Goal: Task Accomplishment & Management: Complete application form

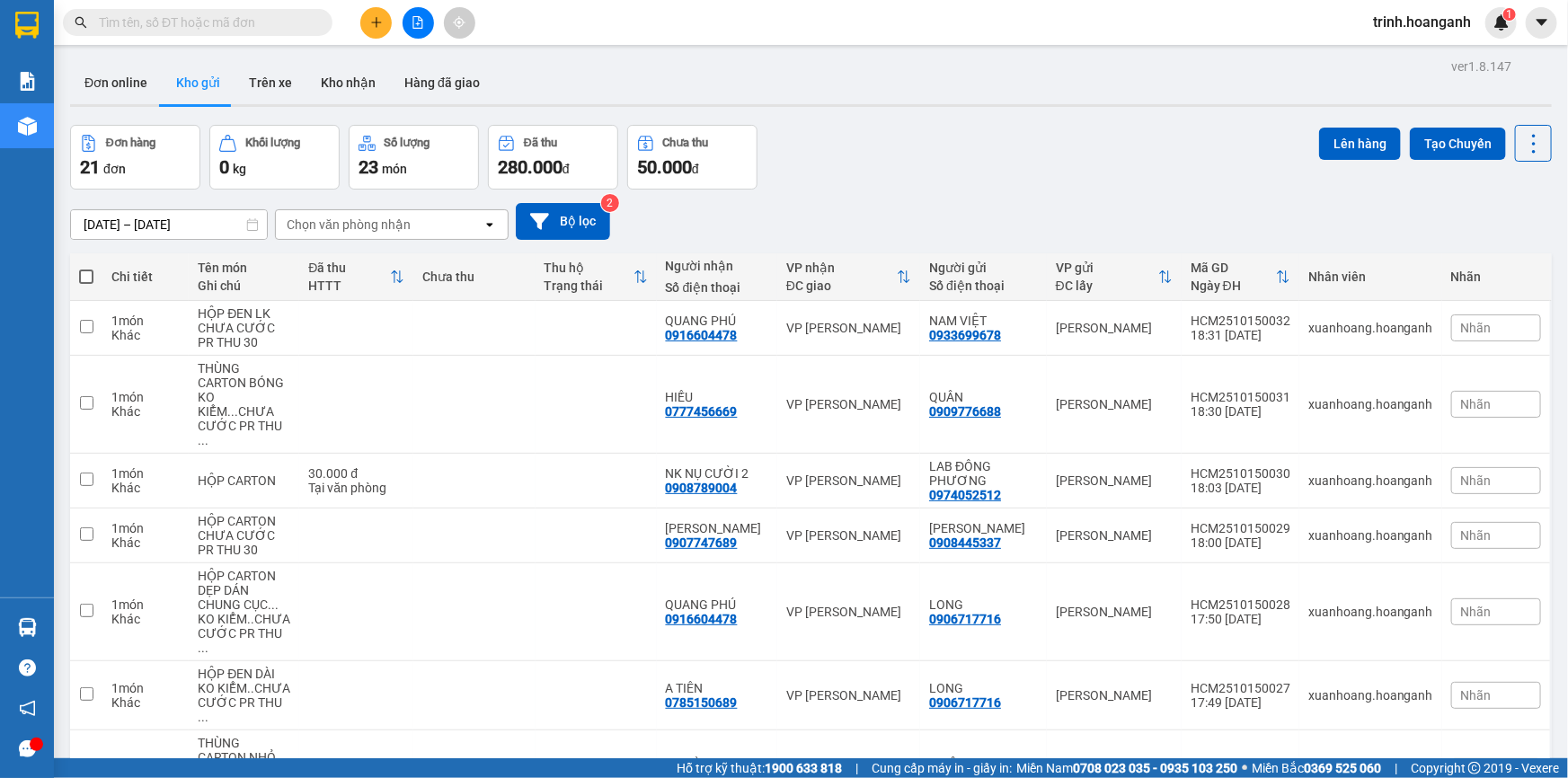
click at [416, 23] on icon "file-add" at bounding box center [418, 23] width 13 height 13
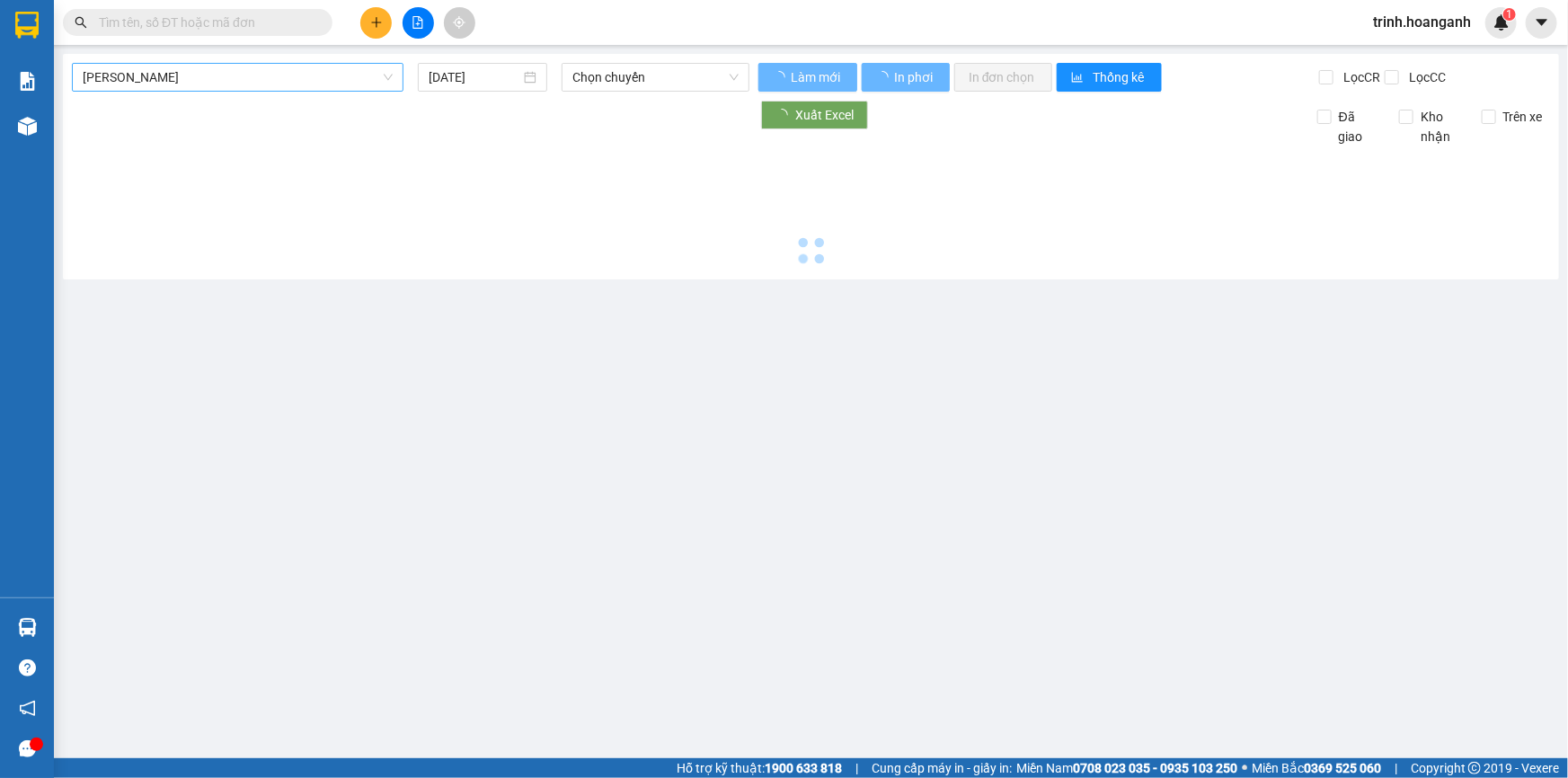
click at [340, 69] on span "[PERSON_NAME]" at bounding box center [237, 77] width 310 height 27
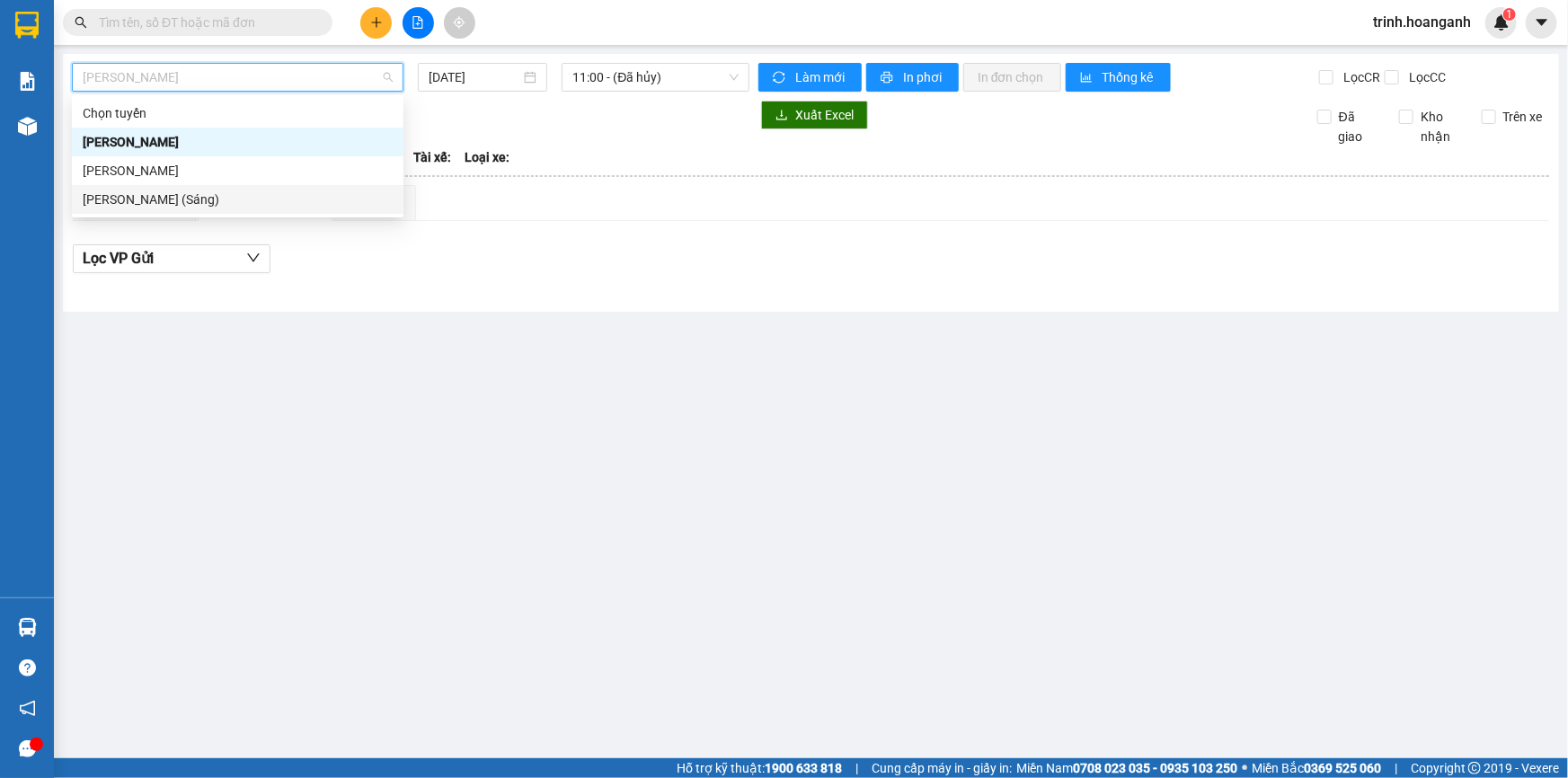
click at [313, 203] on div "[PERSON_NAME] (Sáng)" at bounding box center [237, 200] width 310 height 20
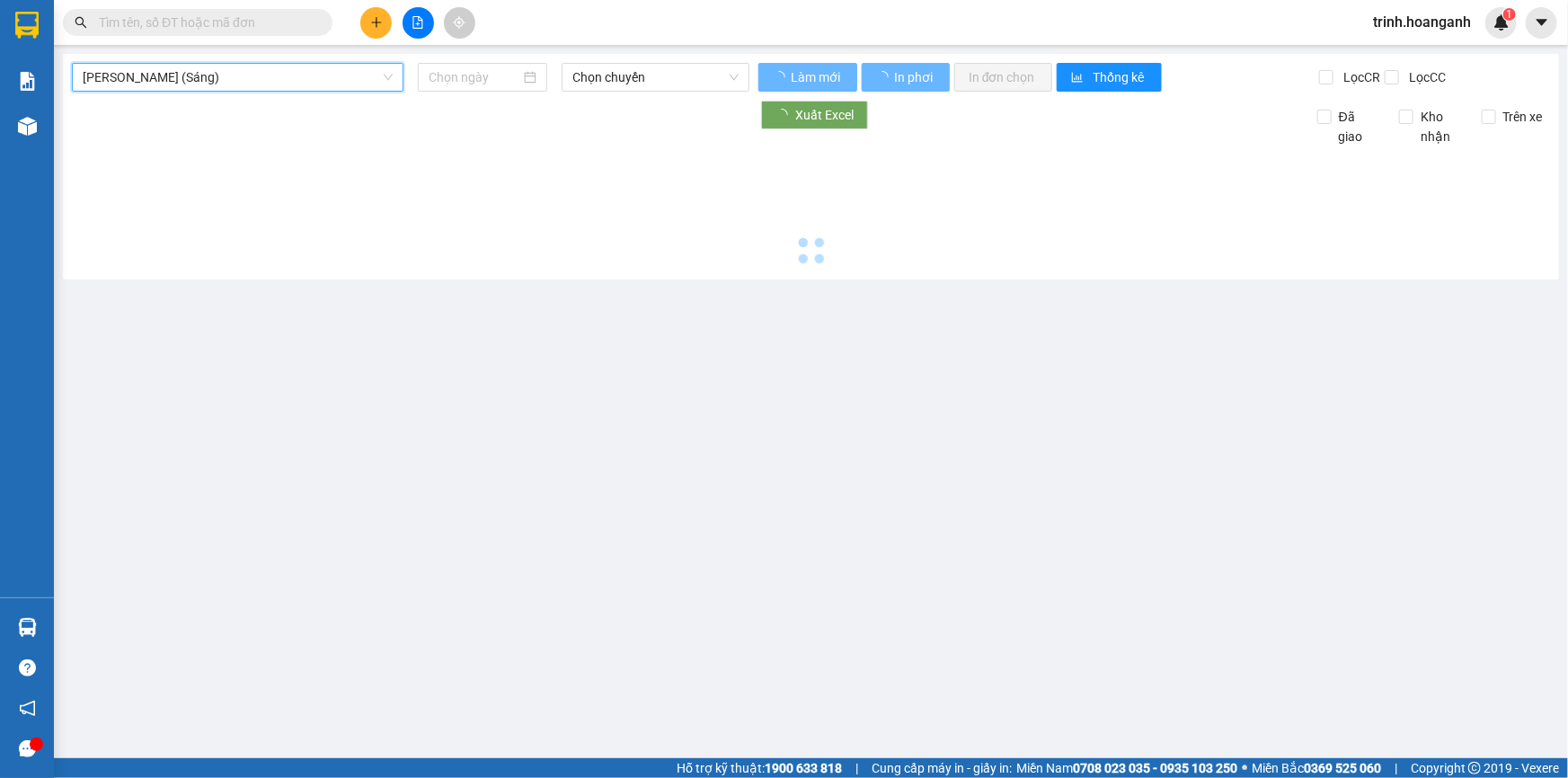
type input "[DATE]"
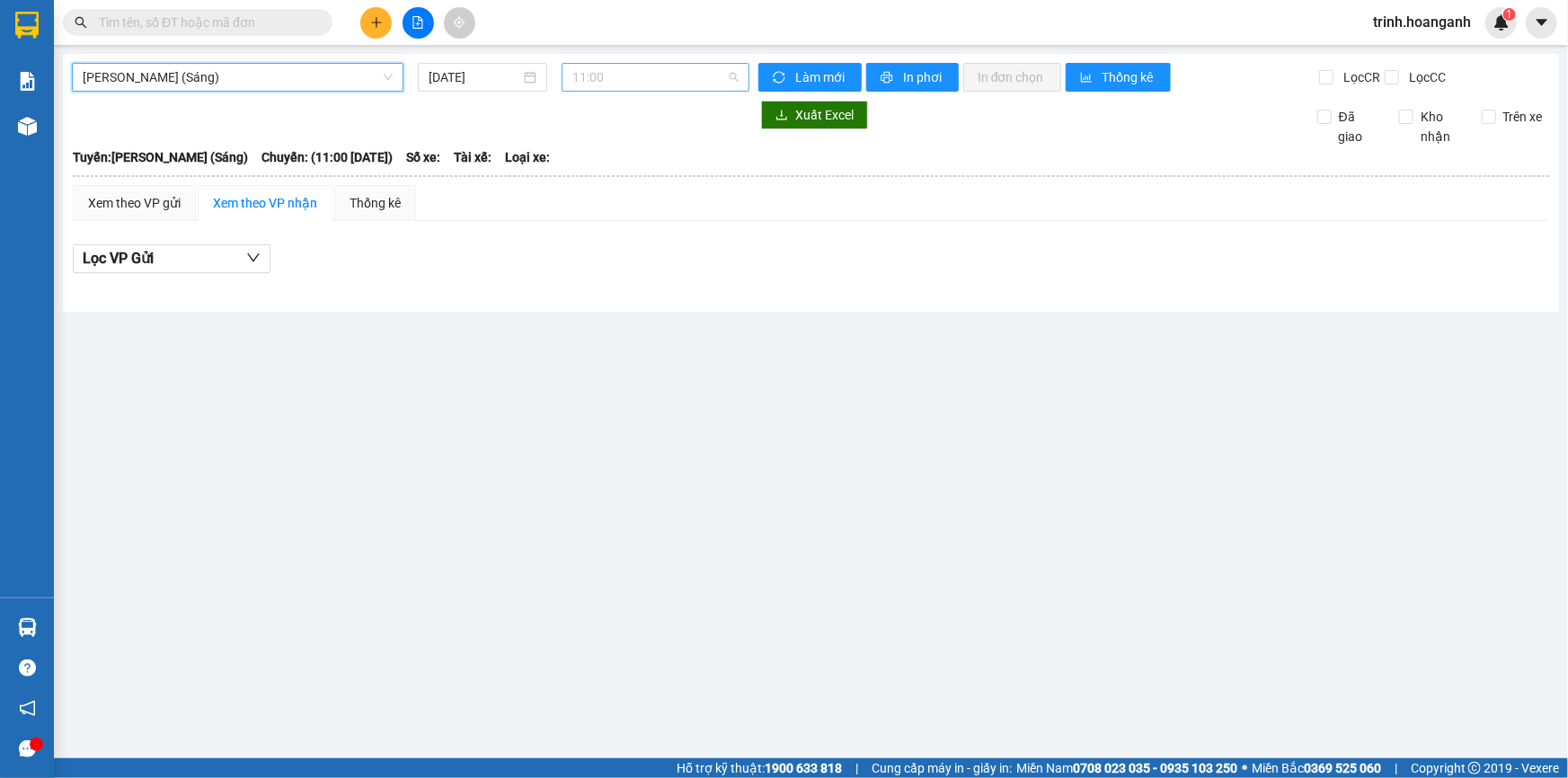
click at [587, 87] on span "11:00" at bounding box center [654, 77] width 166 height 27
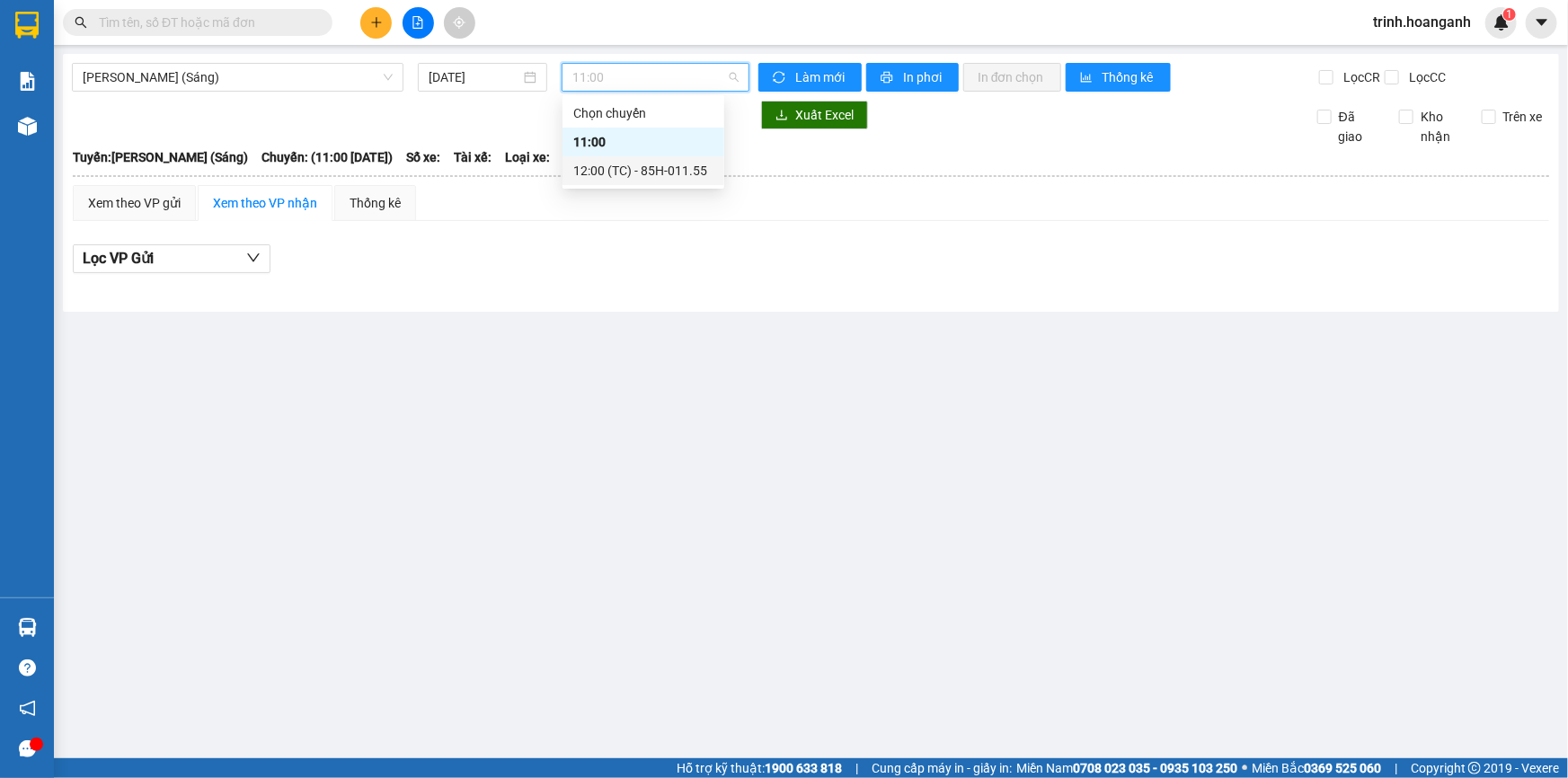
click at [633, 160] on div "12:00 (TC) - 85H-011.55" at bounding box center [642, 170] width 140 height 20
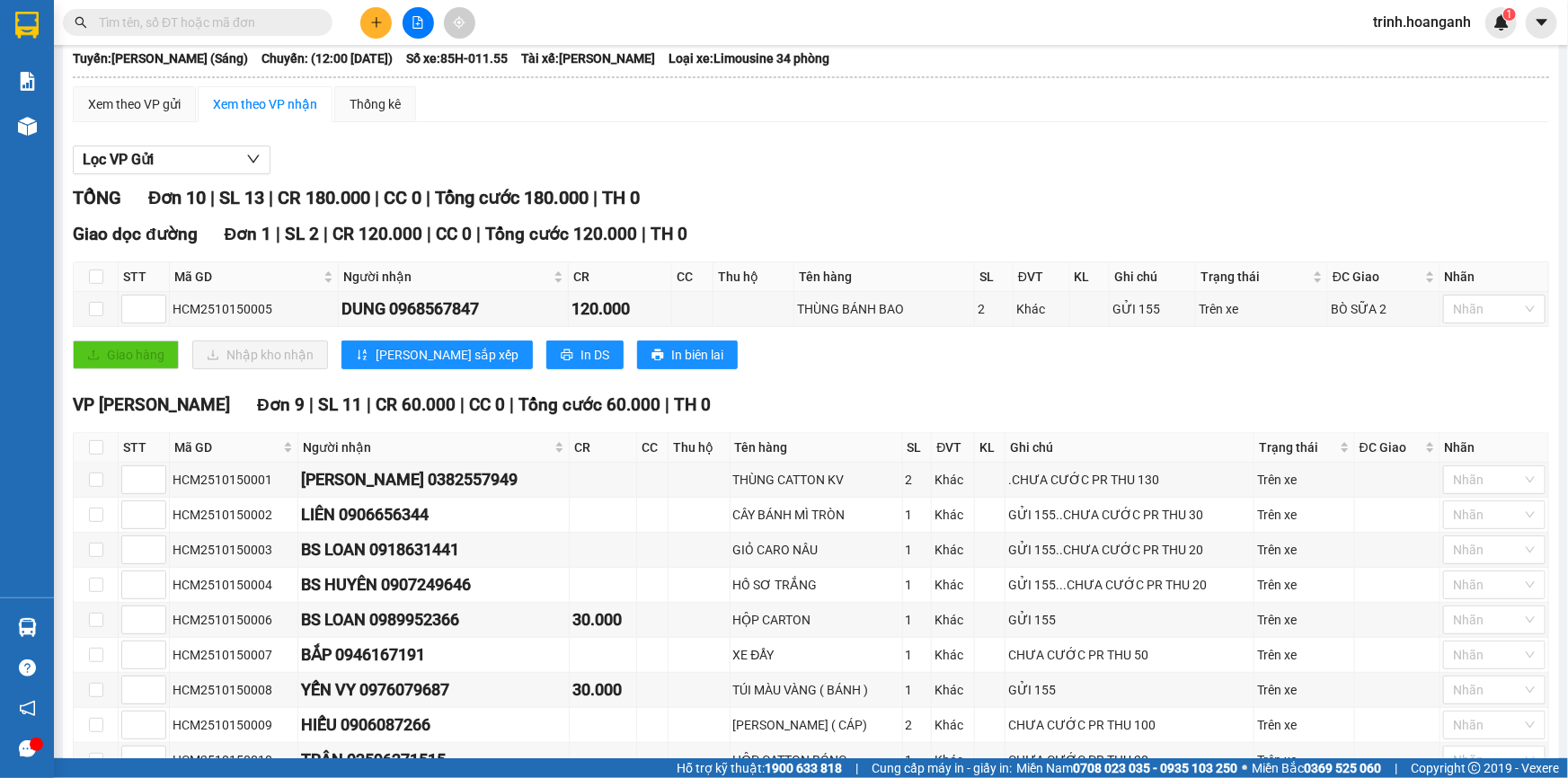
scroll to position [206, 0]
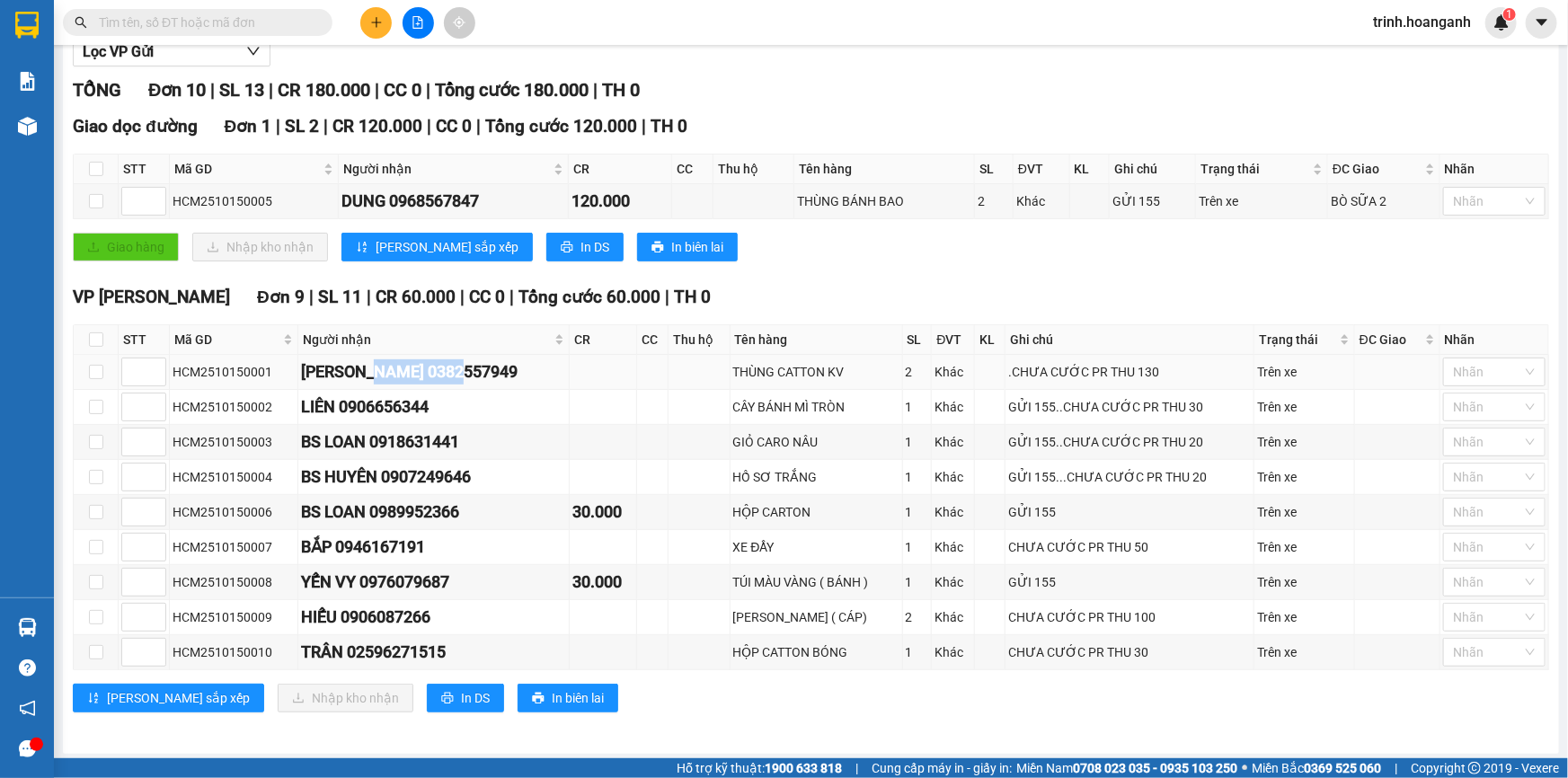
drag, startPoint x: 419, startPoint y: 368, endPoint x: 477, endPoint y: 365, distance: 58.1
click at [477, 365] on div "[PERSON_NAME] 0382557949" at bounding box center [433, 371] width 264 height 25
copy div "0382557949"
paste input "0382557949"
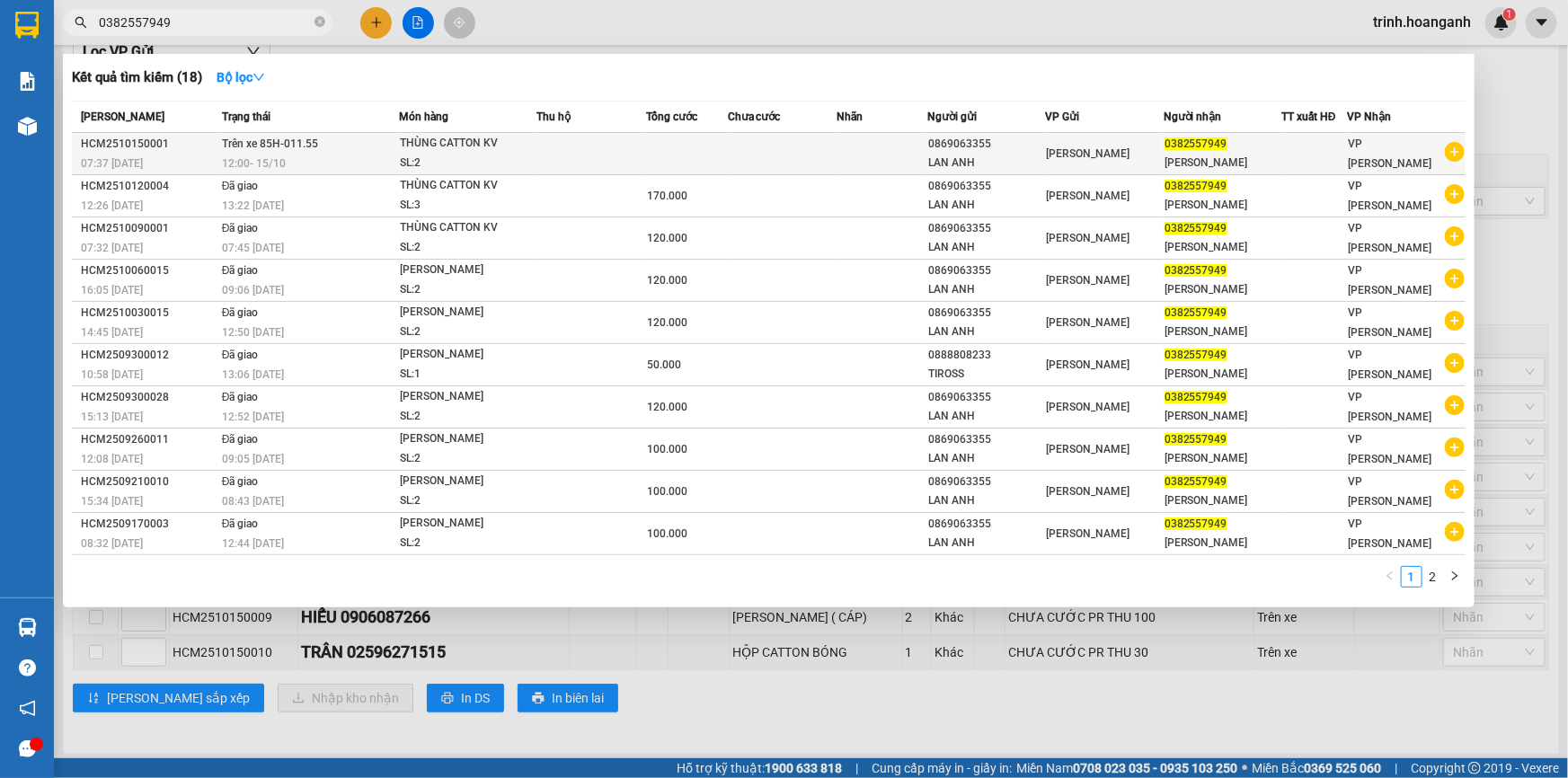
type input "0382557949"
click at [1209, 145] on span "0382557949" at bounding box center [1196, 144] width 63 height 13
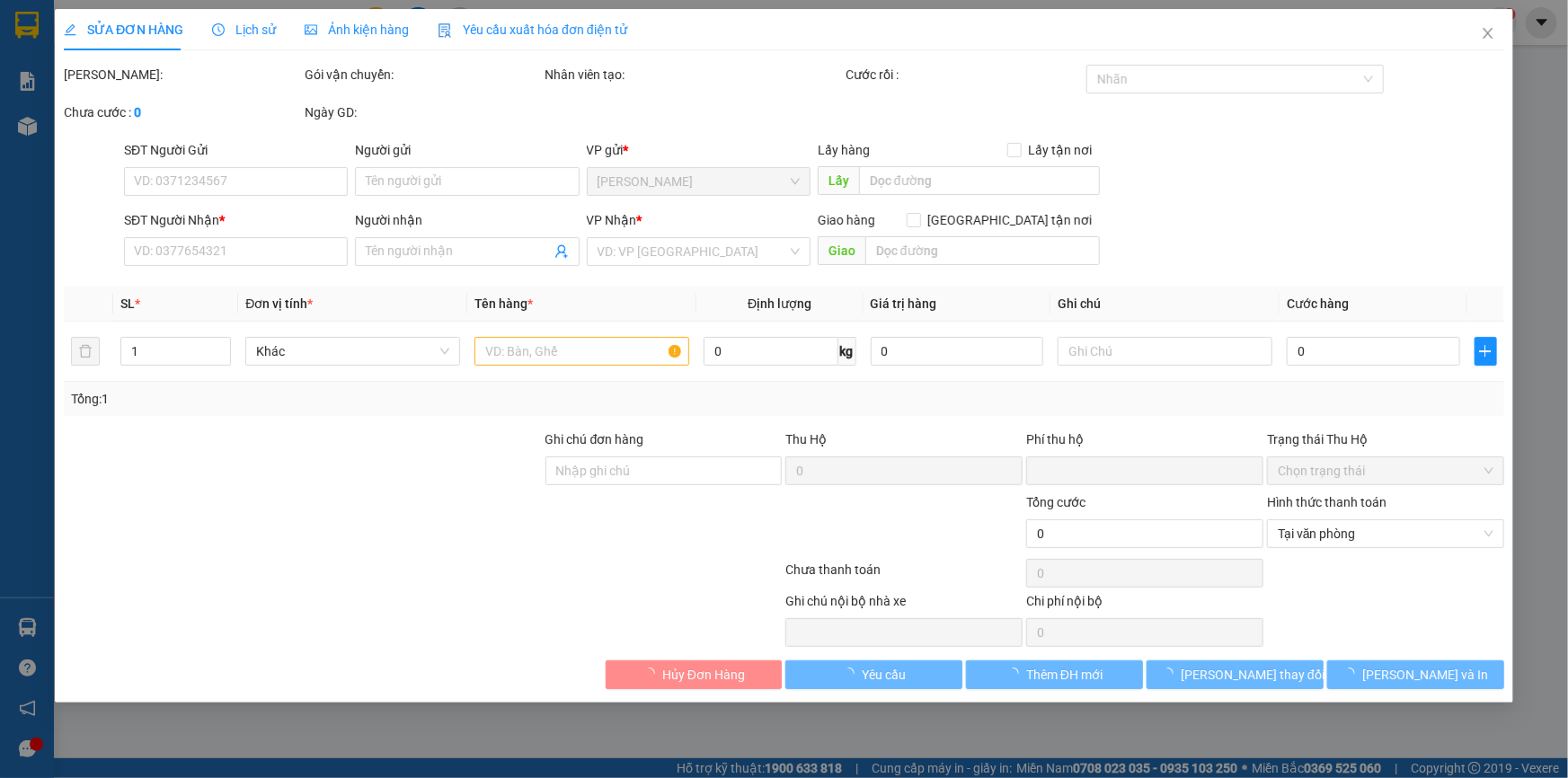
type input "0869063355"
type input "LAN ANH"
type input "0382557949"
type input "[PERSON_NAME]"
type input "0"
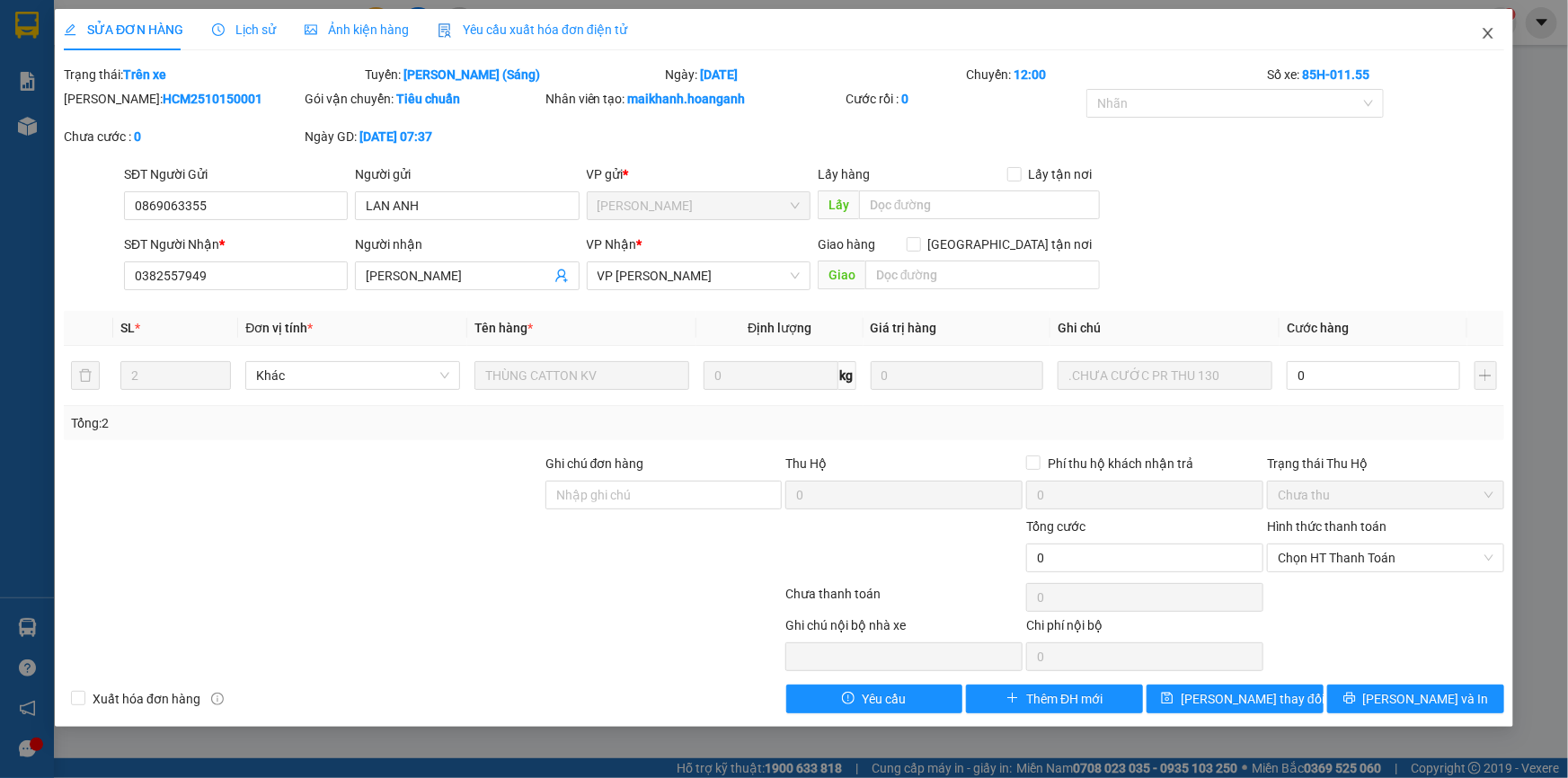
click at [1494, 38] on icon "close" at bounding box center [1488, 33] width 15 height 15
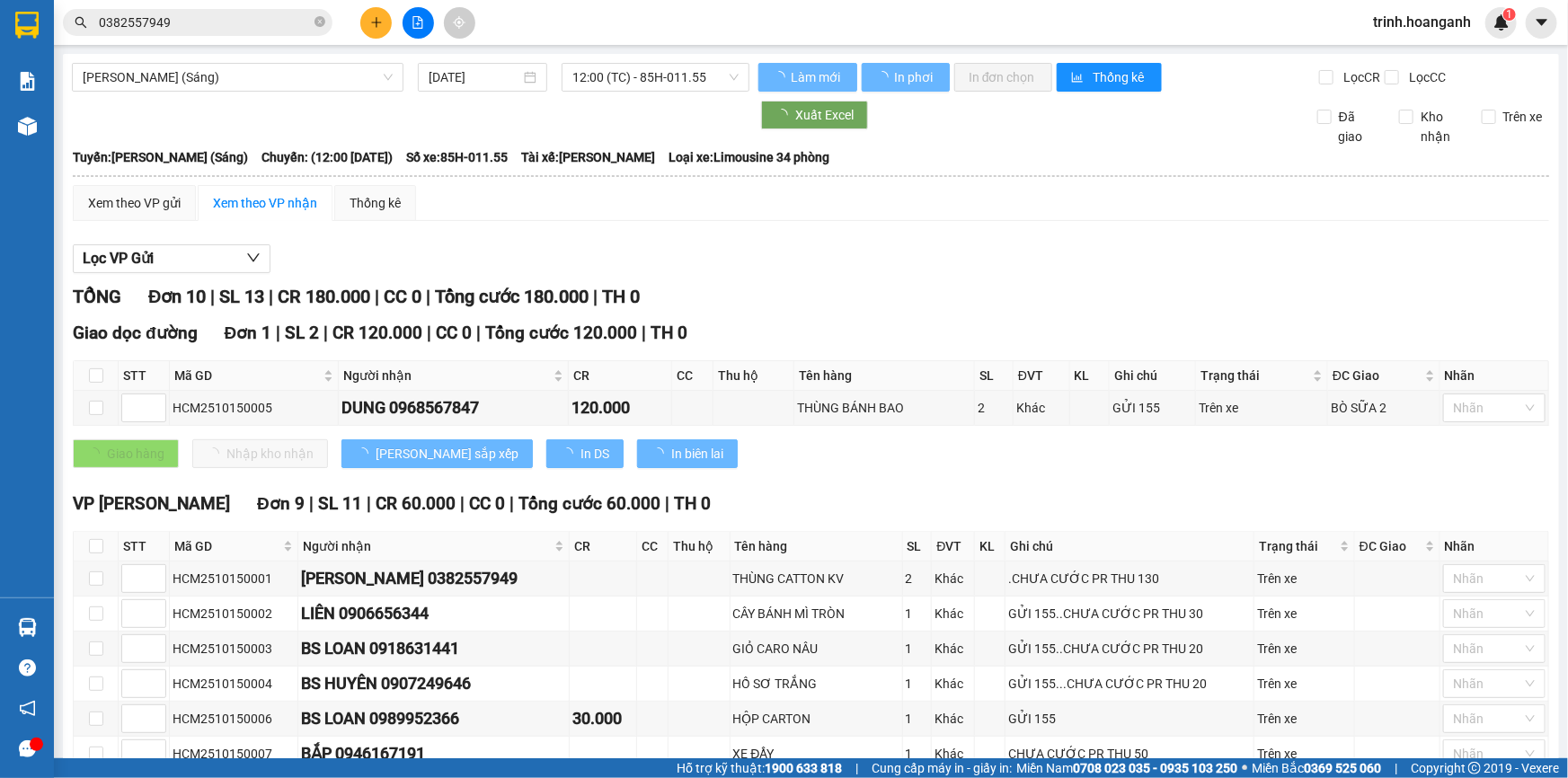
click at [1266, 237] on div "Lọc VP Gửi TỔNG Đơn 10 | SL 13 | CR 180.000 | CC 0 | Tổng cước 180.000 | TH 0 …" at bounding box center [810, 588] width 1476 height 707
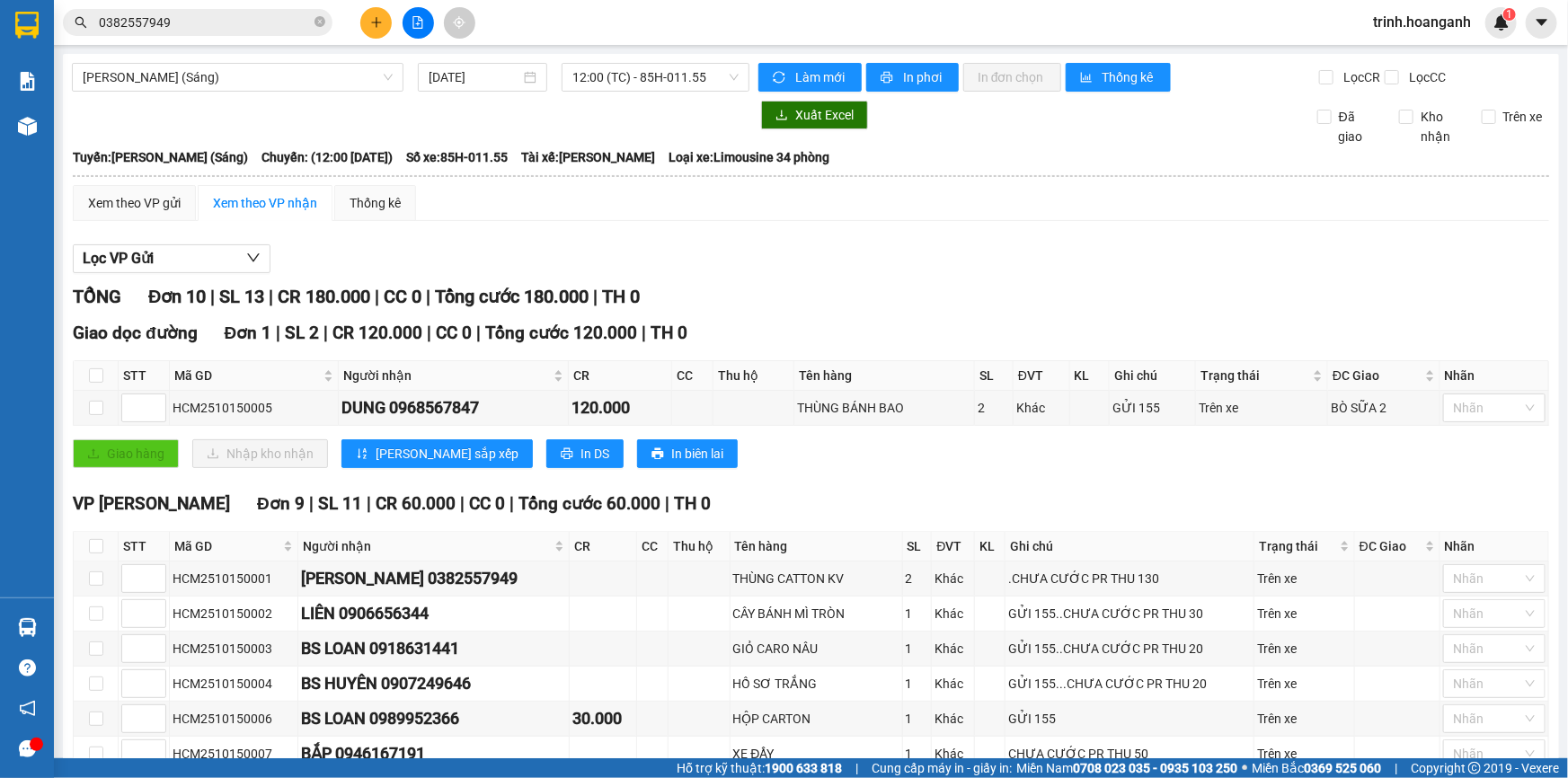
click at [1321, 186] on div "Xem theo VP gửi Xem theo VP nhận Thống kê" at bounding box center [810, 203] width 1476 height 36
click at [1310, 201] on div "Xem theo VP gửi Xem theo VP nhận Thống kê" at bounding box center [810, 203] width 1476 height 36
click at [217, 7] on div "Kết quả tìm kiếm ( 18 ) Bộ lọc Mã ĐH Trạng thái Món hàng Thu hộ Tổng cước Chưa …" at bounding box center [175, 23] width 350 height 31
click at [217, 15] on input "0382557949" at bounding box center [204, 23] width 212 height 20
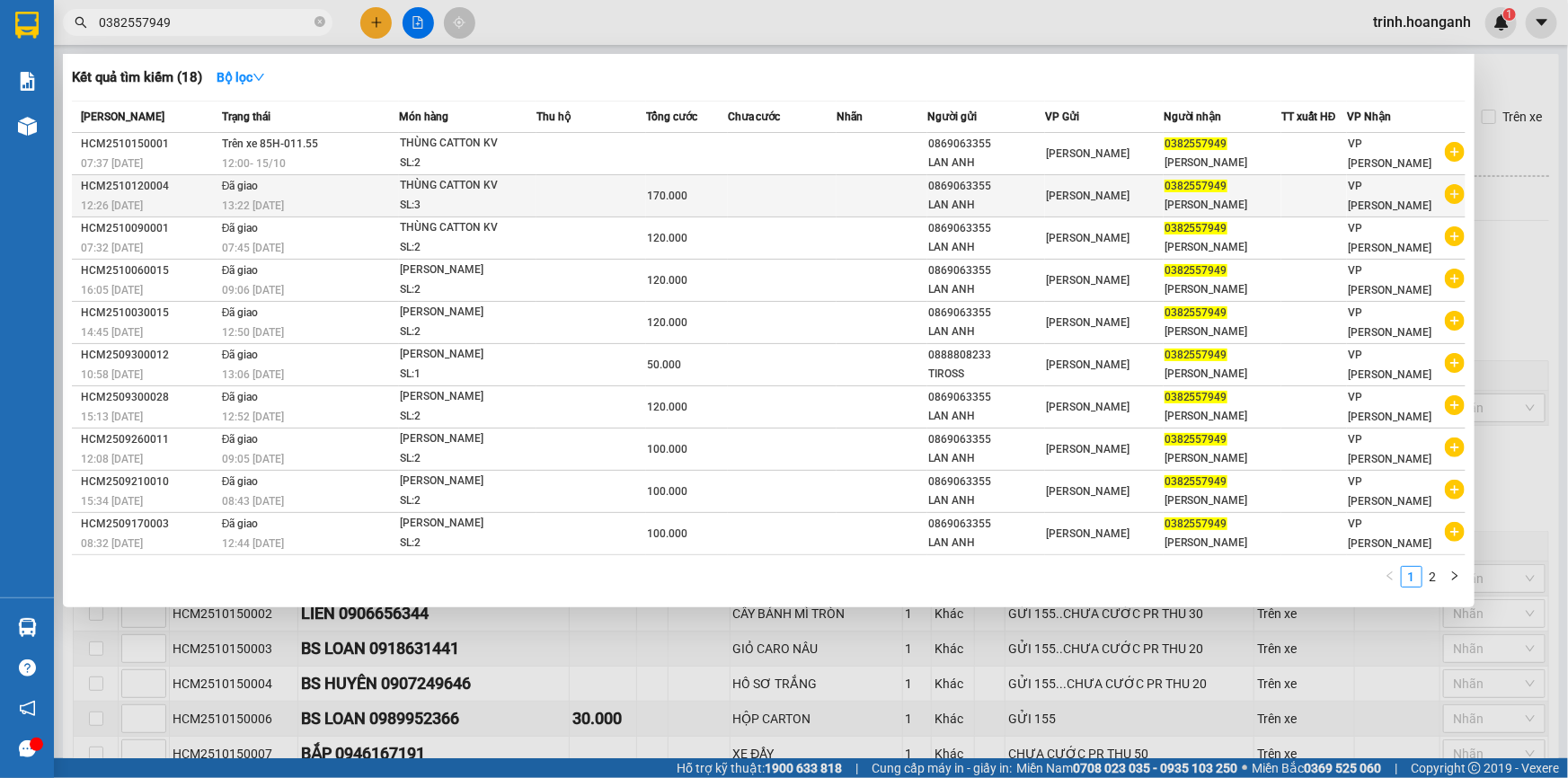
click at [517, 179] on div "THÙNG CATTON KV" at bounding box center [466, 186] width 135 height 20
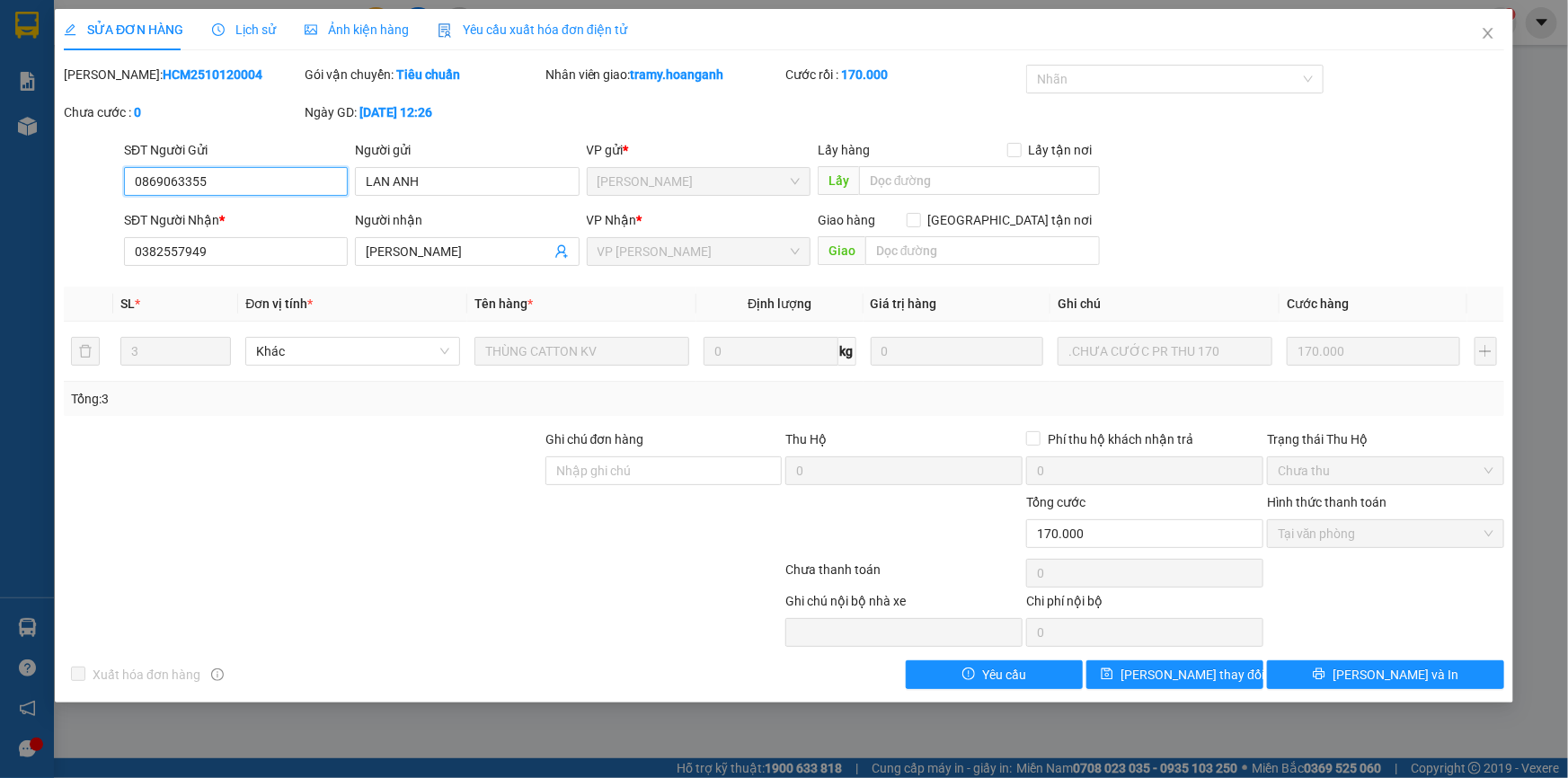
type input "0869063355"
type input "LAN ANH"
type input "0382557949"
type input "[PERSON_NAME]"
type input "0"
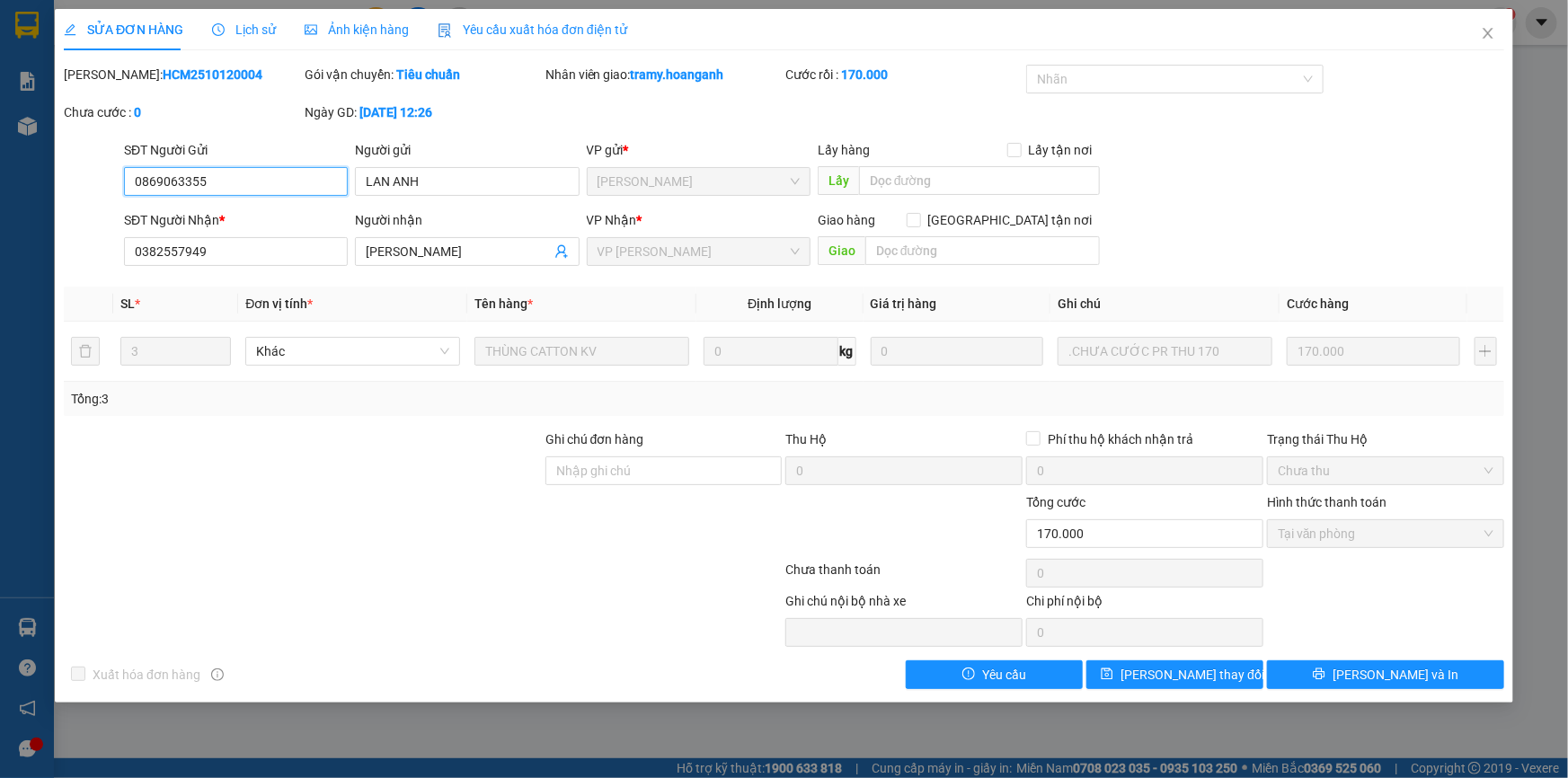
type input "170.000"
click at [1492, 32] on icon "close" at bounding box center [1488, 33] width 15 height 15
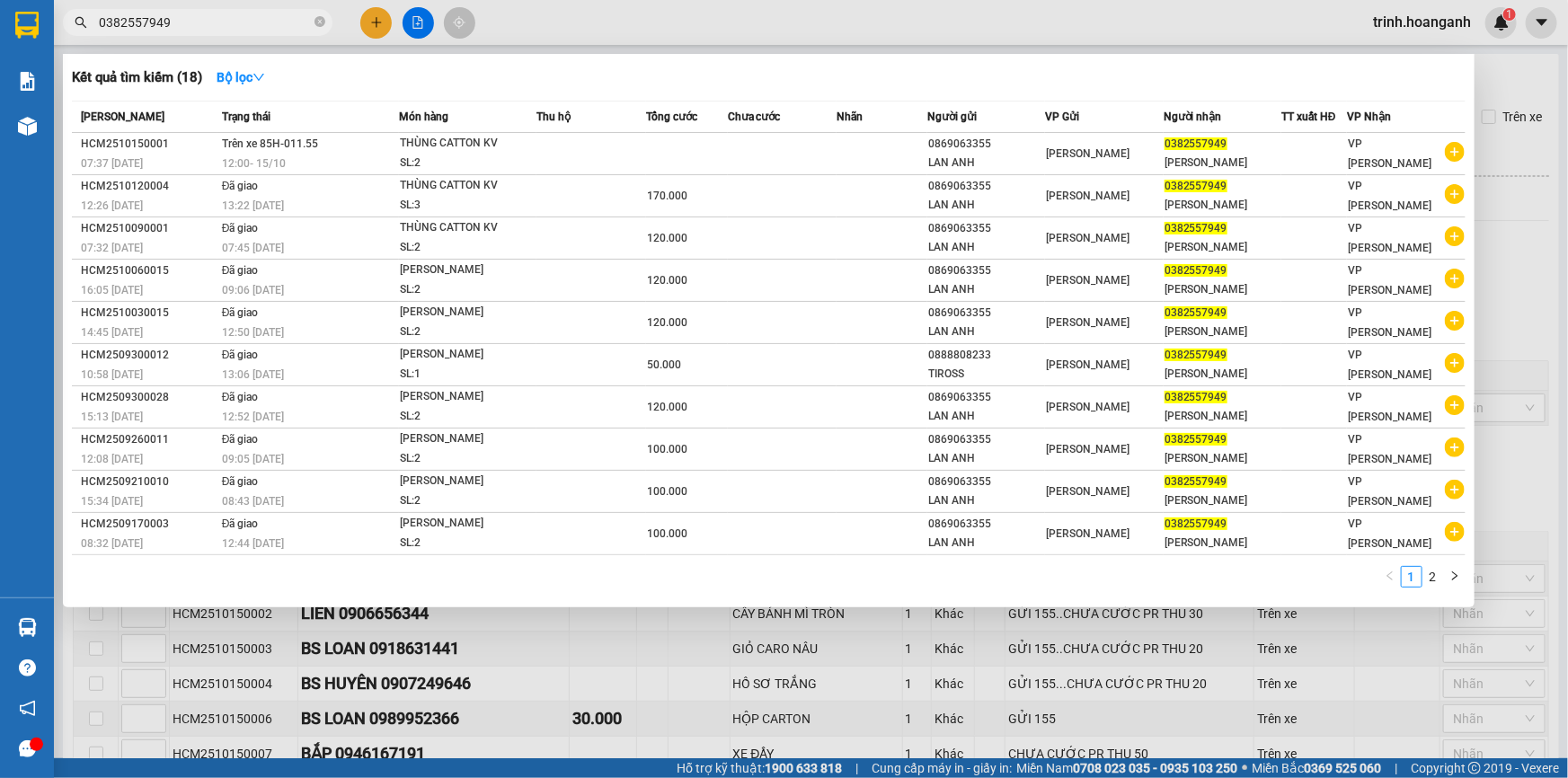
click at [191, 18] on input "0382557949" at bounding box center [204, 23] width 212 height 20
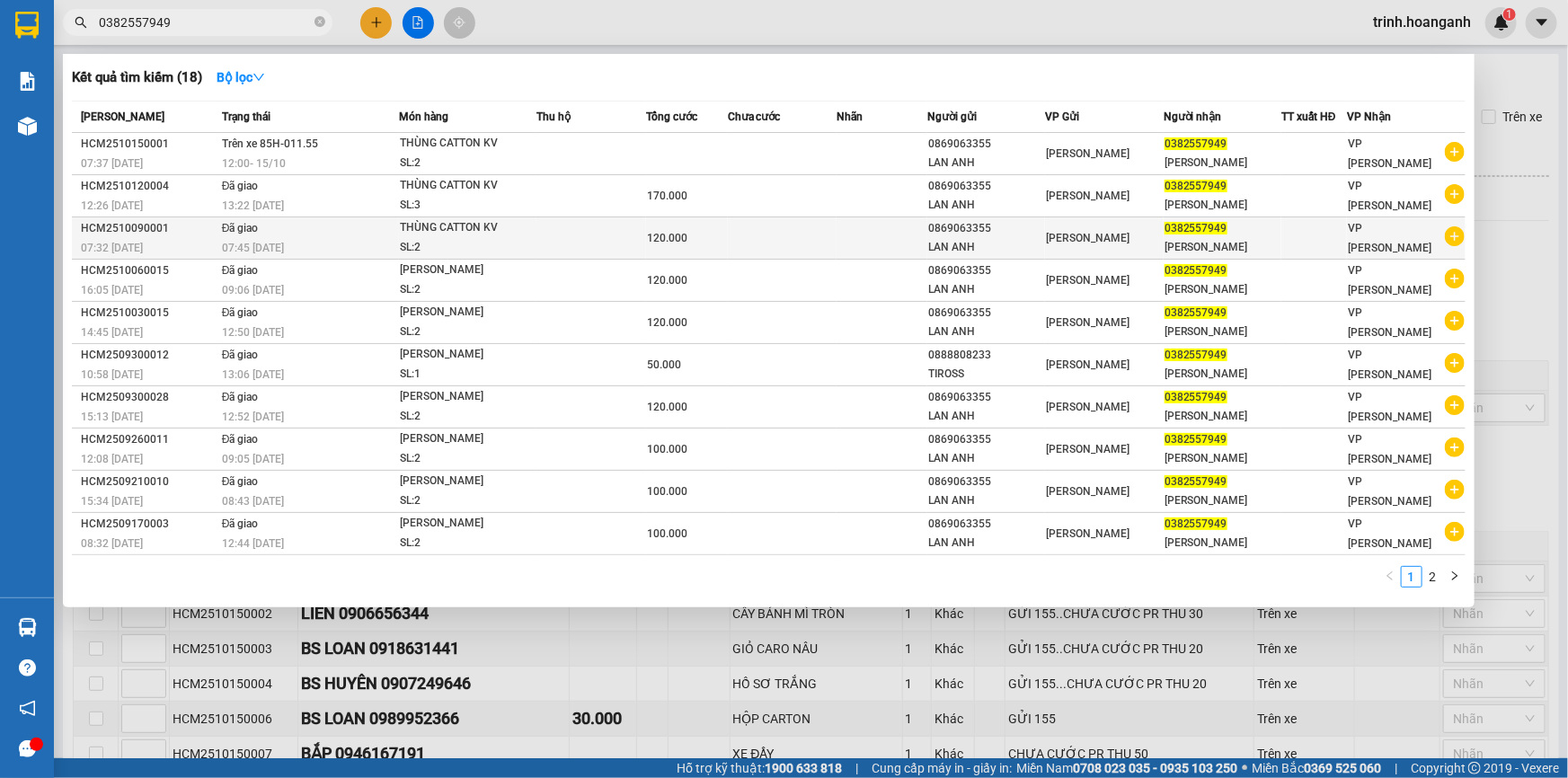
click at [411, 247] on div "SL: 2" at bounding box center [466, 248] width 135 height 20
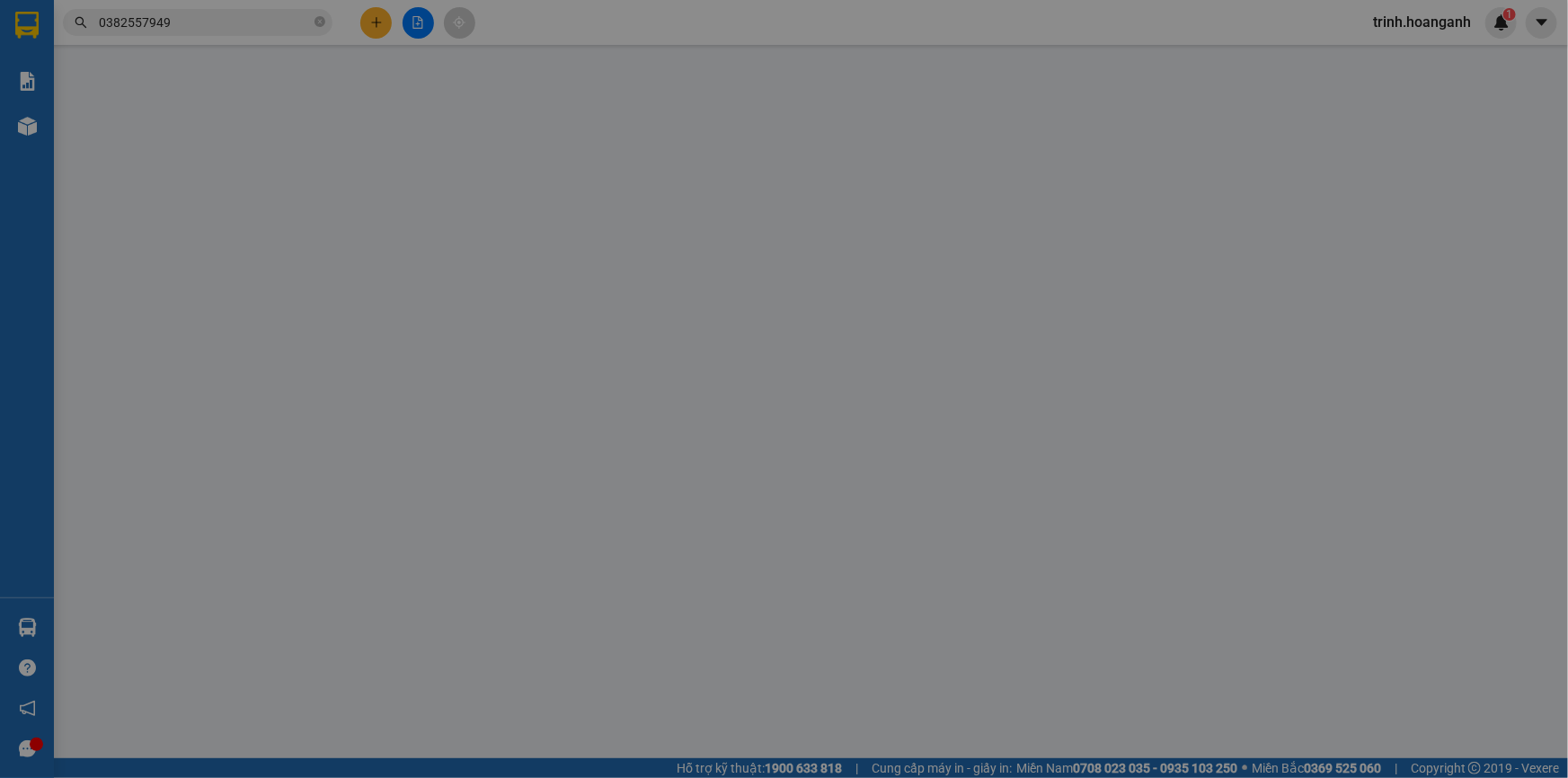
type input "0869063355"
type input "LAN ANH"
type input "0382557949"
type input "[PERSON_NAME]"
type input "0"
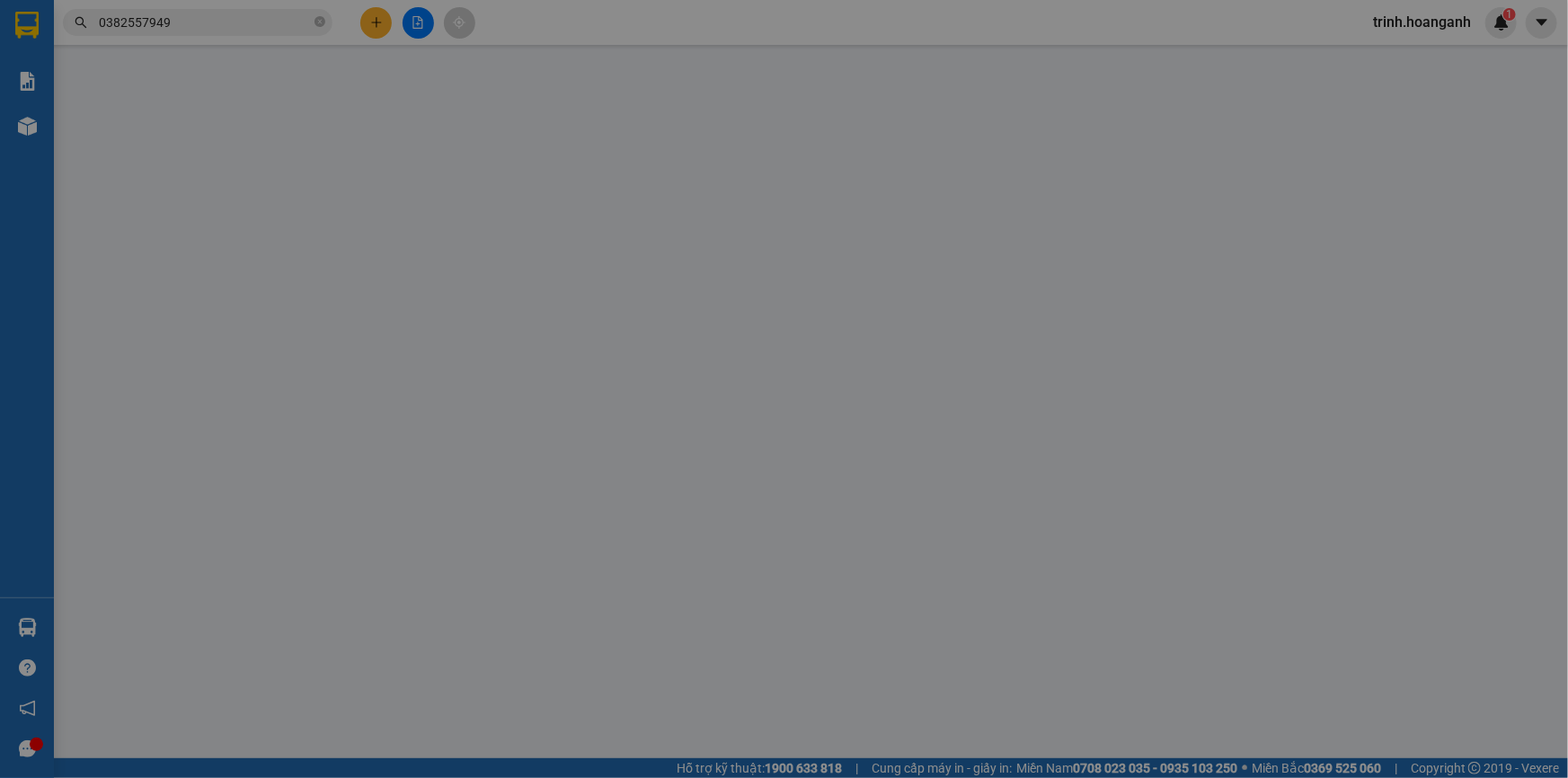
type input "120.000"
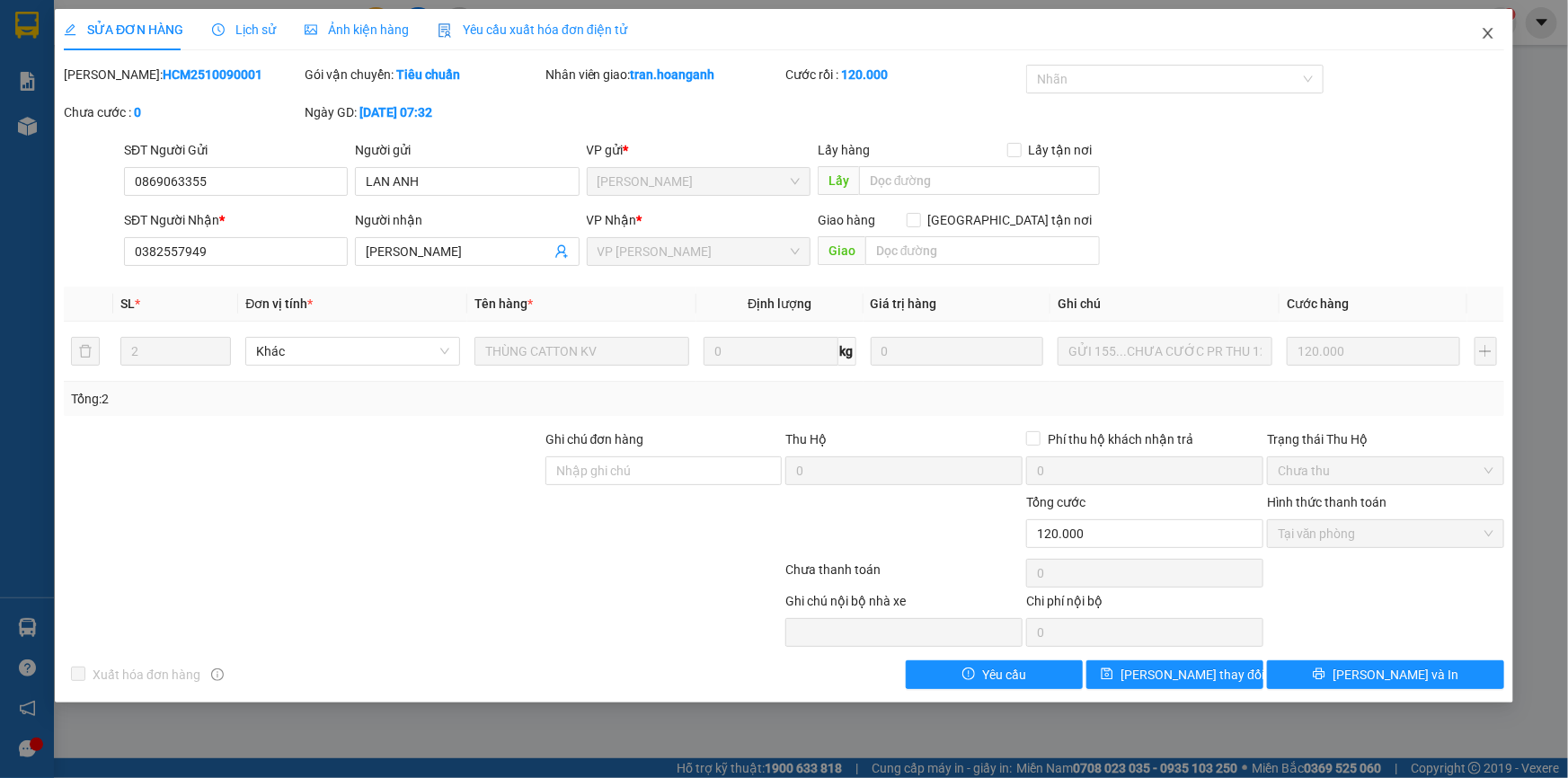
click at [1484, 33] on icon "close" at bounding box center [1488, 33] width 15 height 15
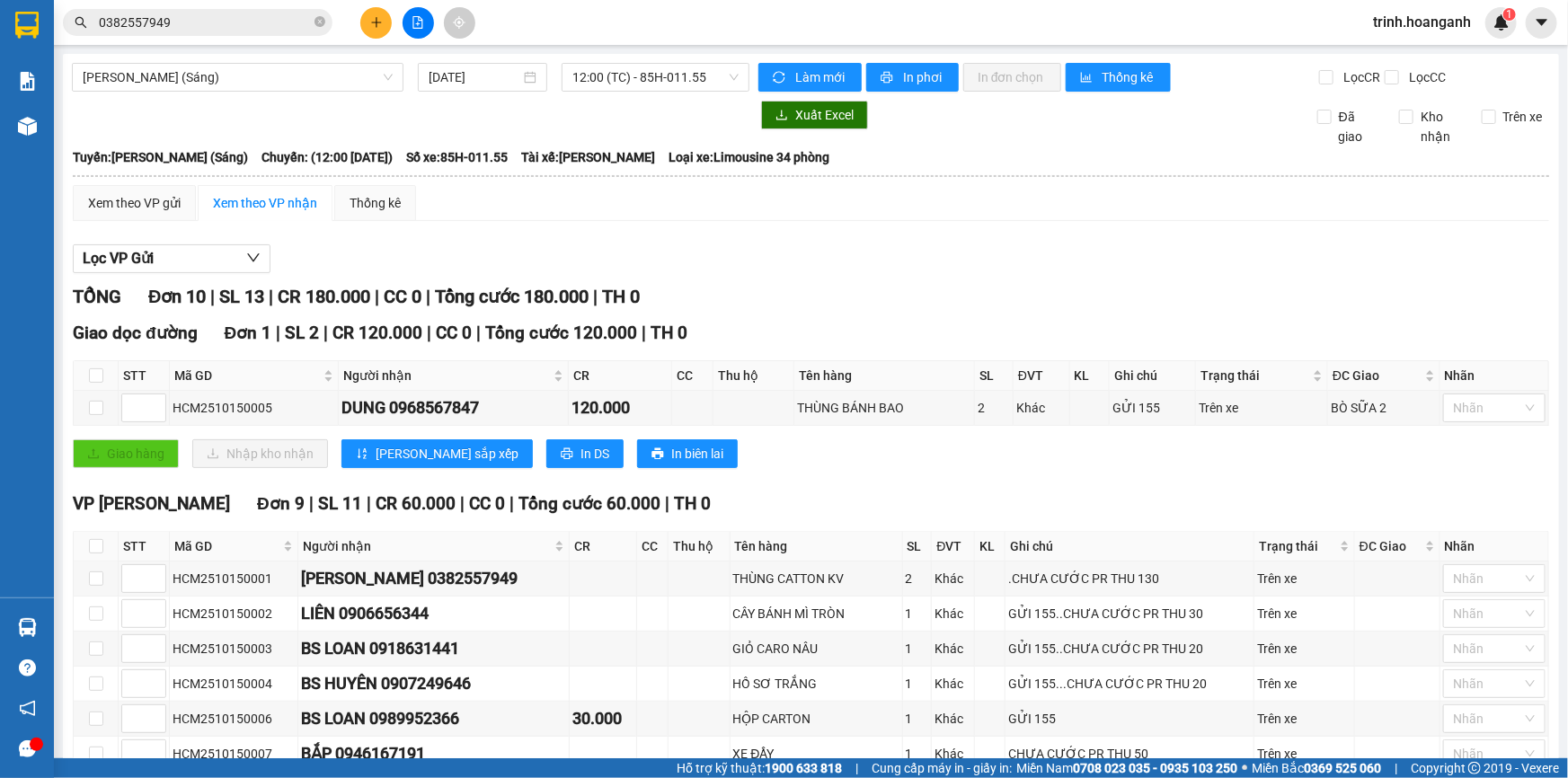
click at [236, 21] on input "0382557949" at bounding box center [204, 23] width 212 height 20
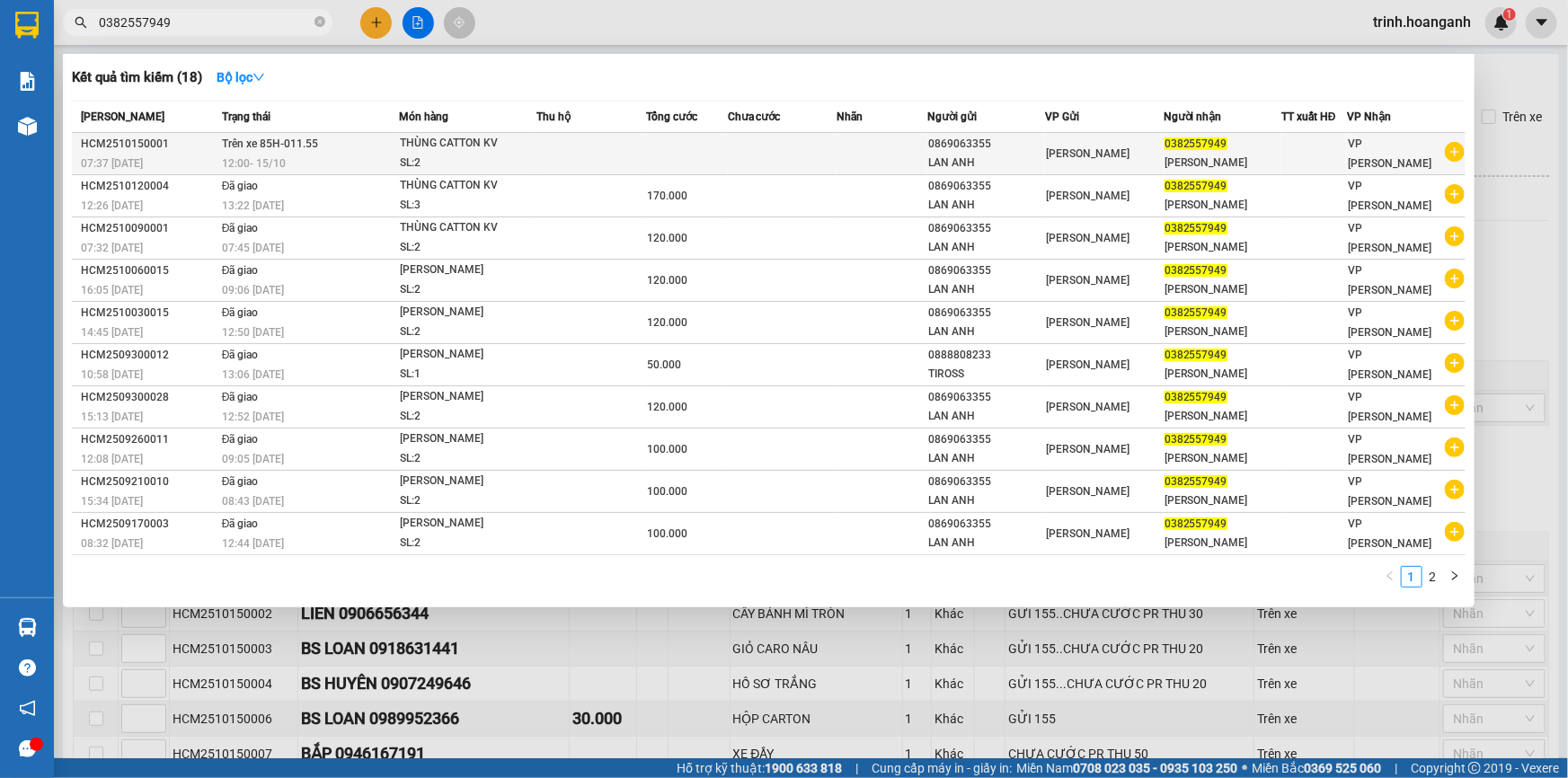
click at [494, 146] on div "THÙNG CATTON KV" at bounding box center [466, 144] width 135 height 20
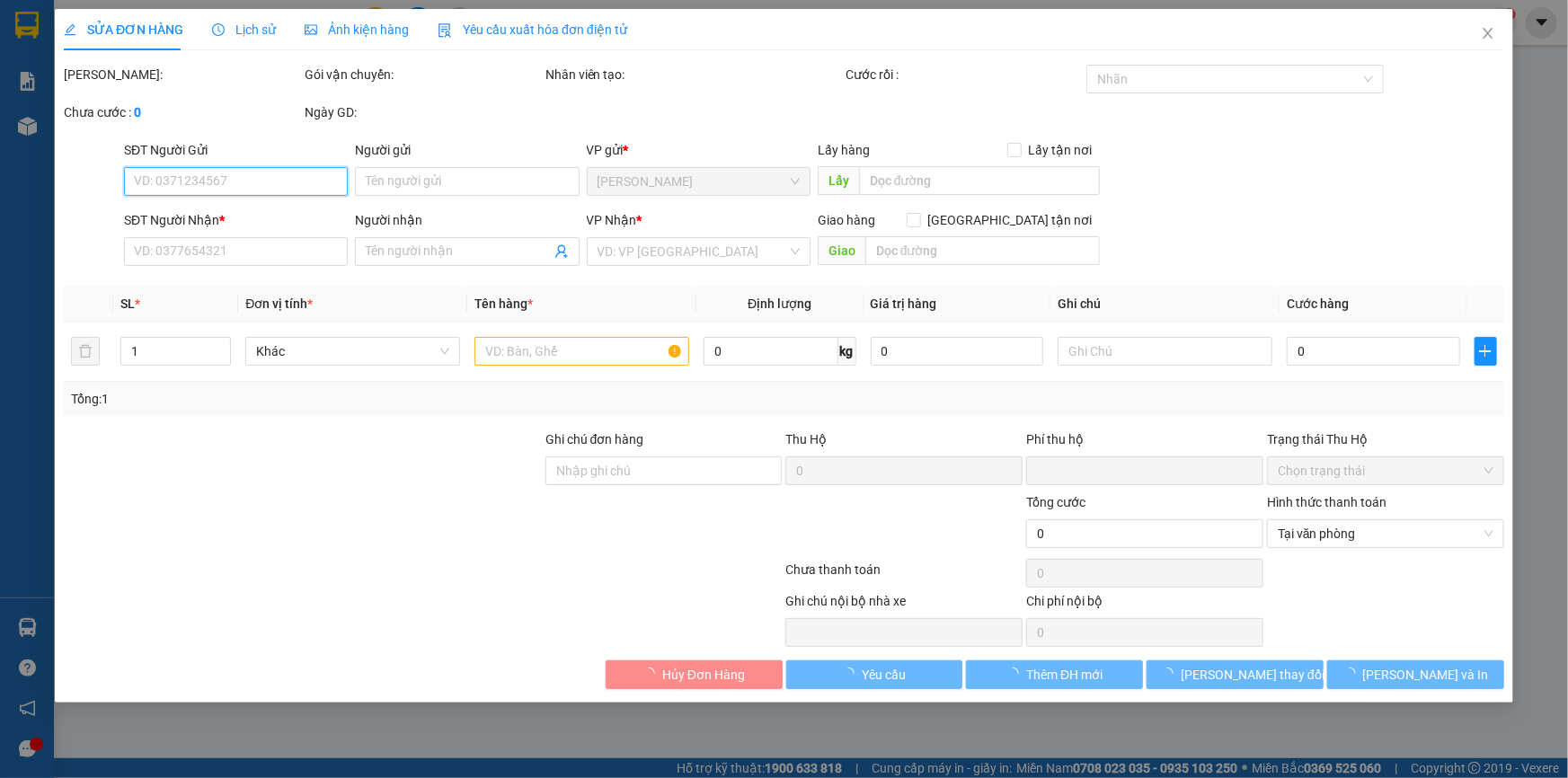
type input "0869063355"
type input "LAN ANH"
type input "0382557949"
type input "[PERSON_NAME]"
type input "0"
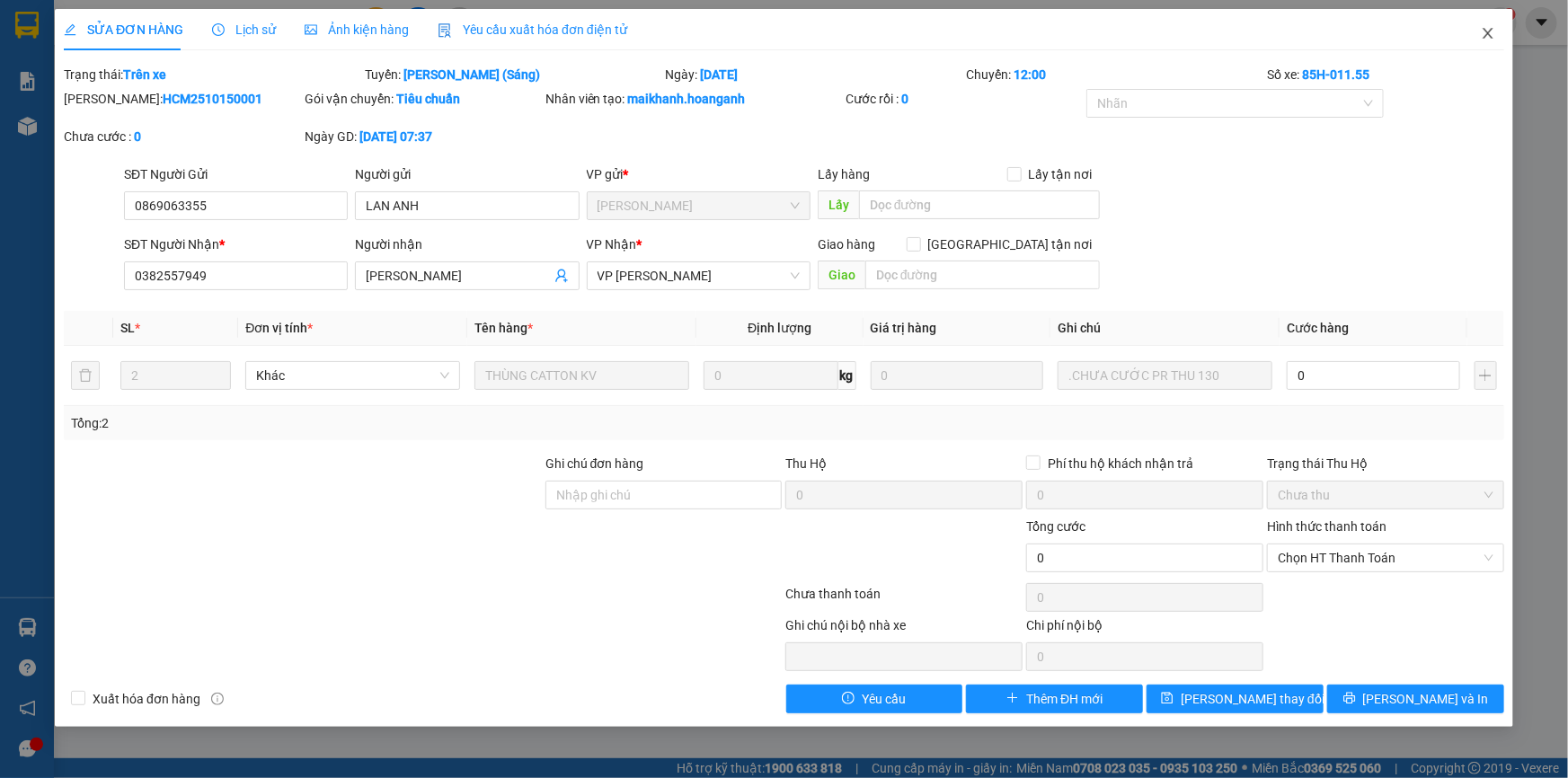
click at [1479, 30] on span "Close" at bounding box center [1487, 34] width 50 height 50
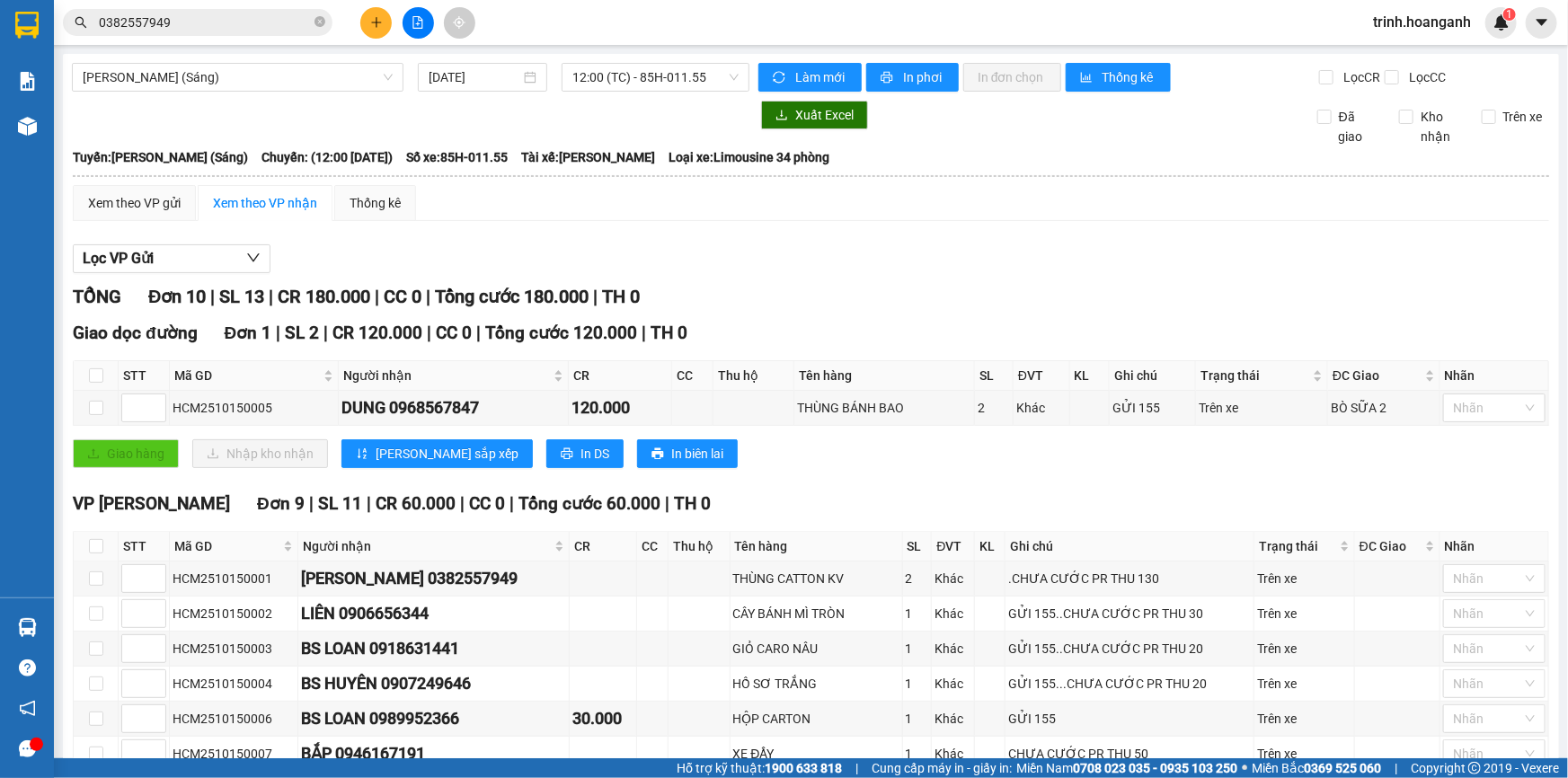
click at [214, 17] on input "0382557949" at bounding box center [204, 23] width 212 height 20
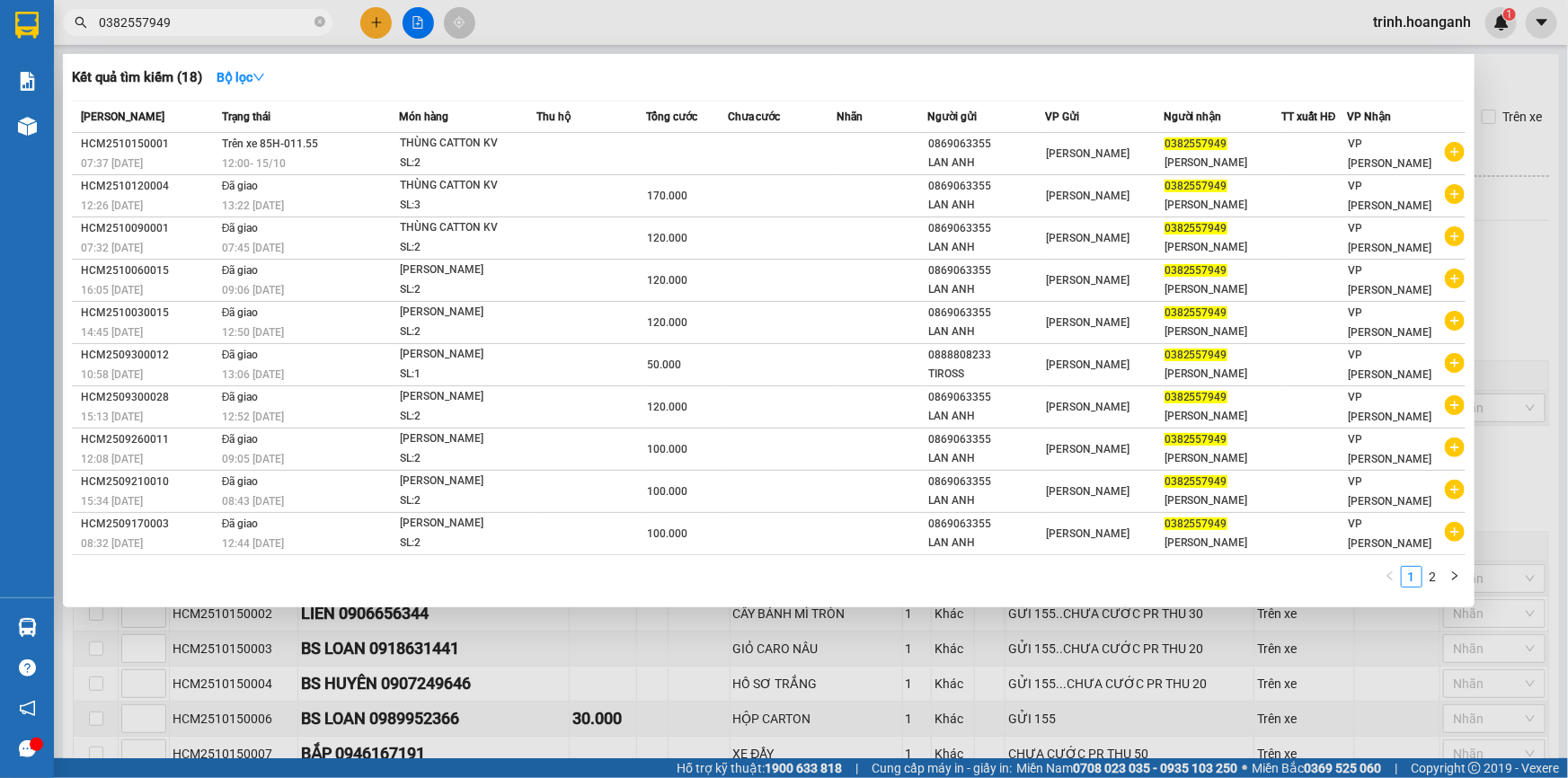
click at [754, 127] on th "Chưa cước" at bounding box center [782, 117] width 109 height 31
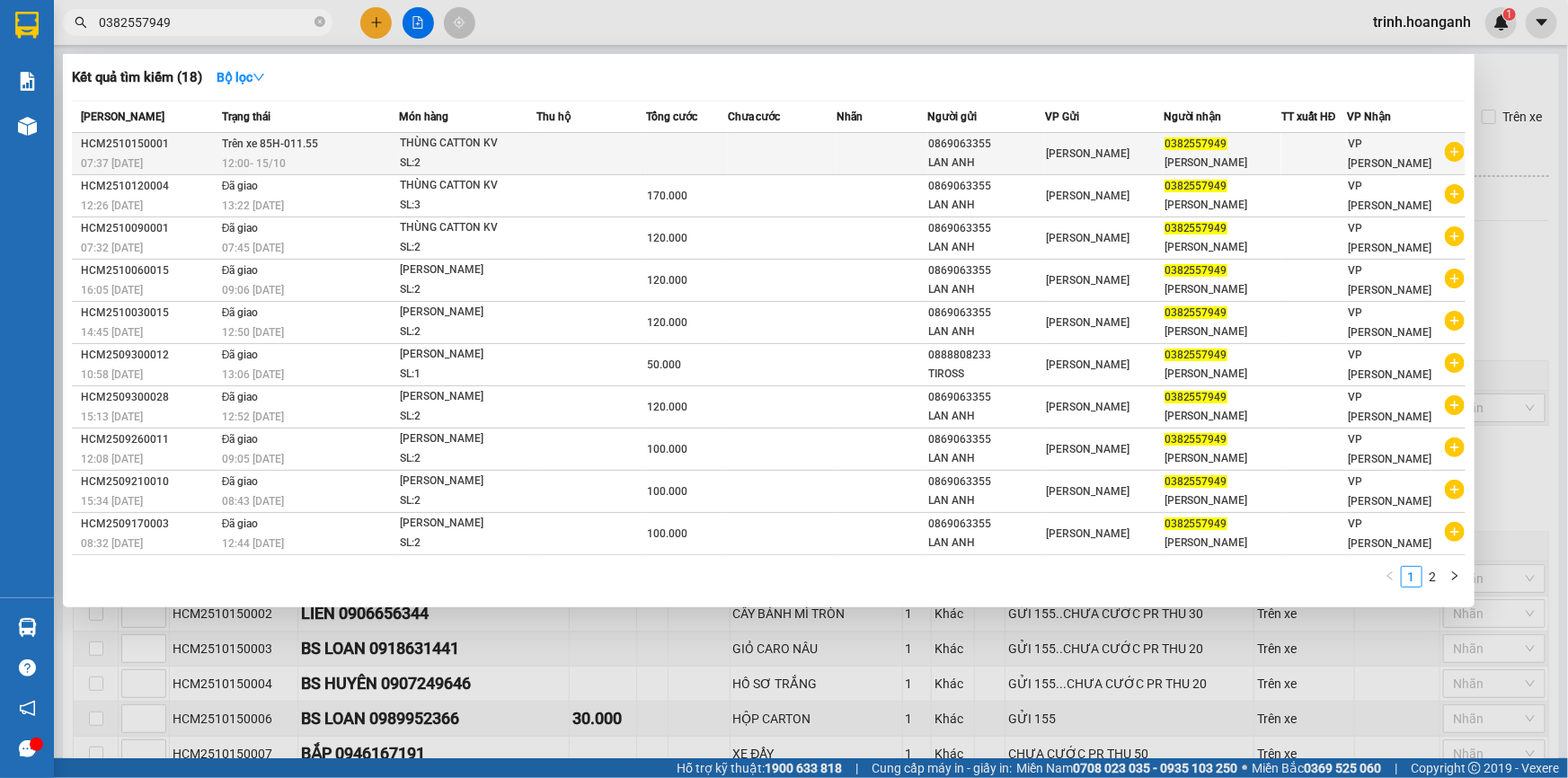
click at [711, 144] on td at bounding box center [686, 154] width 82 height 42
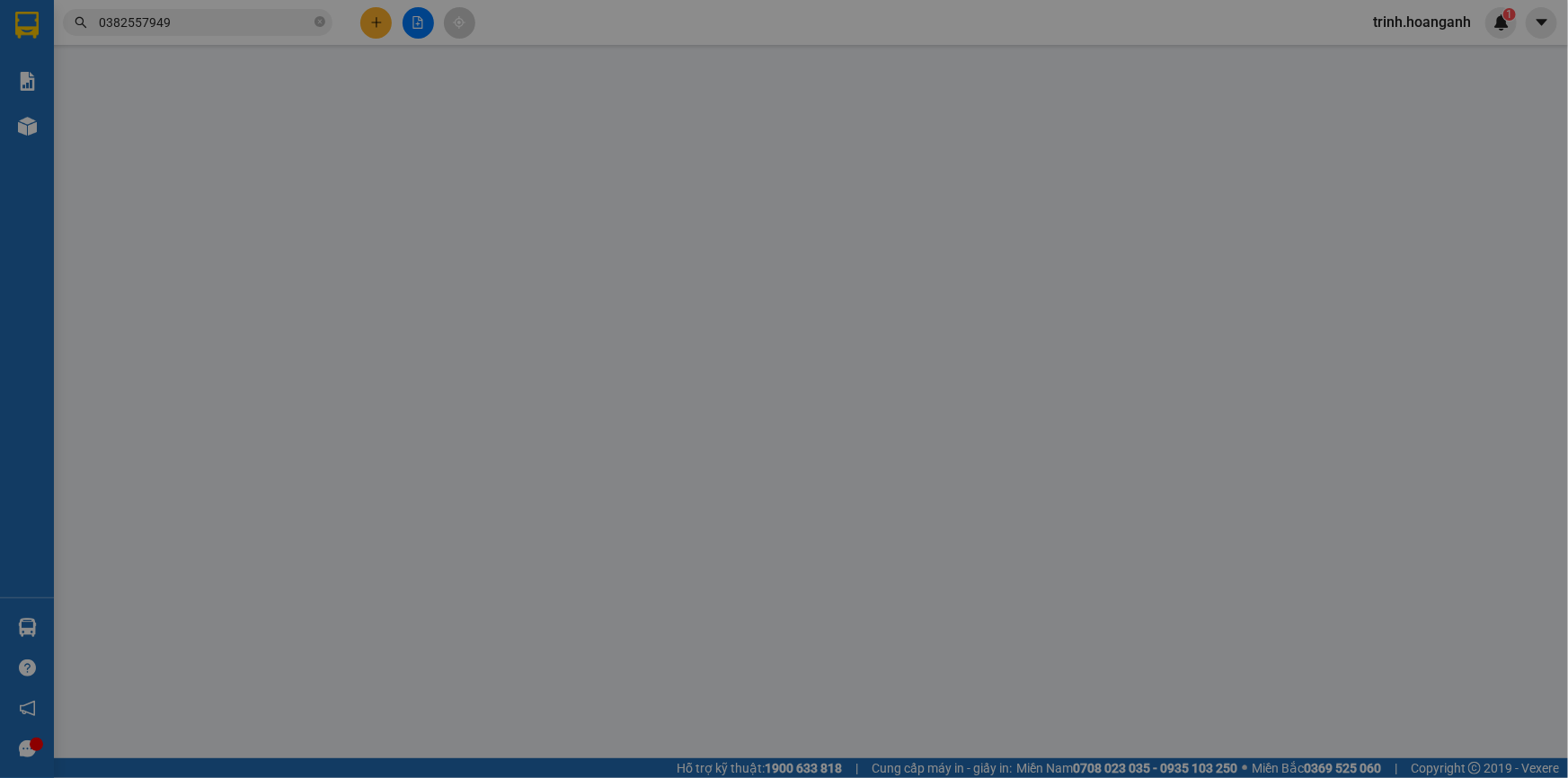
type input "0869063355"
type input "LAN ANH"
type input "0382557949"
type input "[PERSON_NAME]"
type input "0"
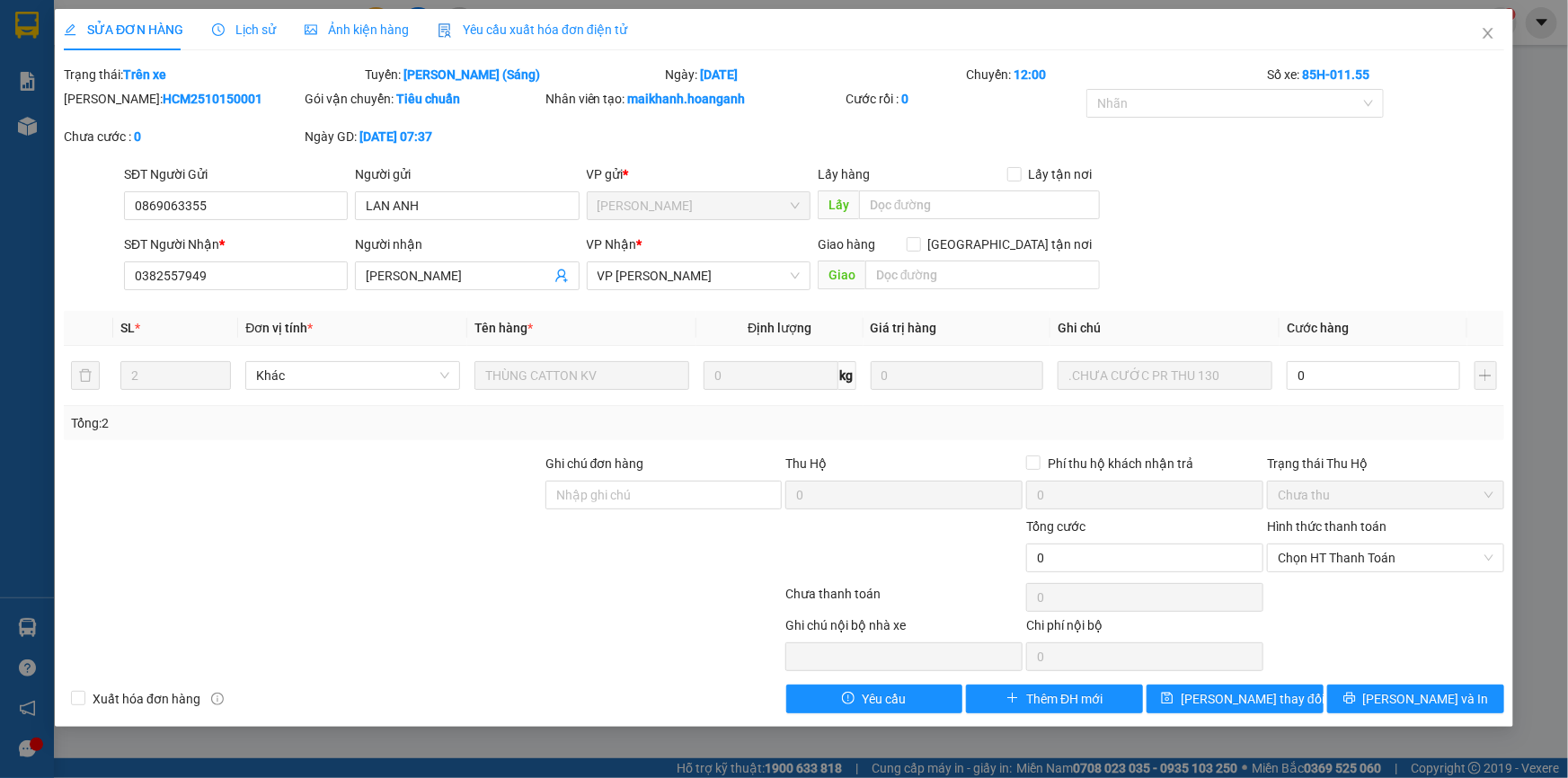
click at [1398, 252] on div "SĐT Người Nhận * 0382557949 Người nhận [PERSON_NAME] VP Nhận * VP [PERSON_NAME]…" at bounding box center [814, 266] width 1387 height 63
click at [1486, 45] on span "Close" at bounding box center [1487, 34] width 50 height 50
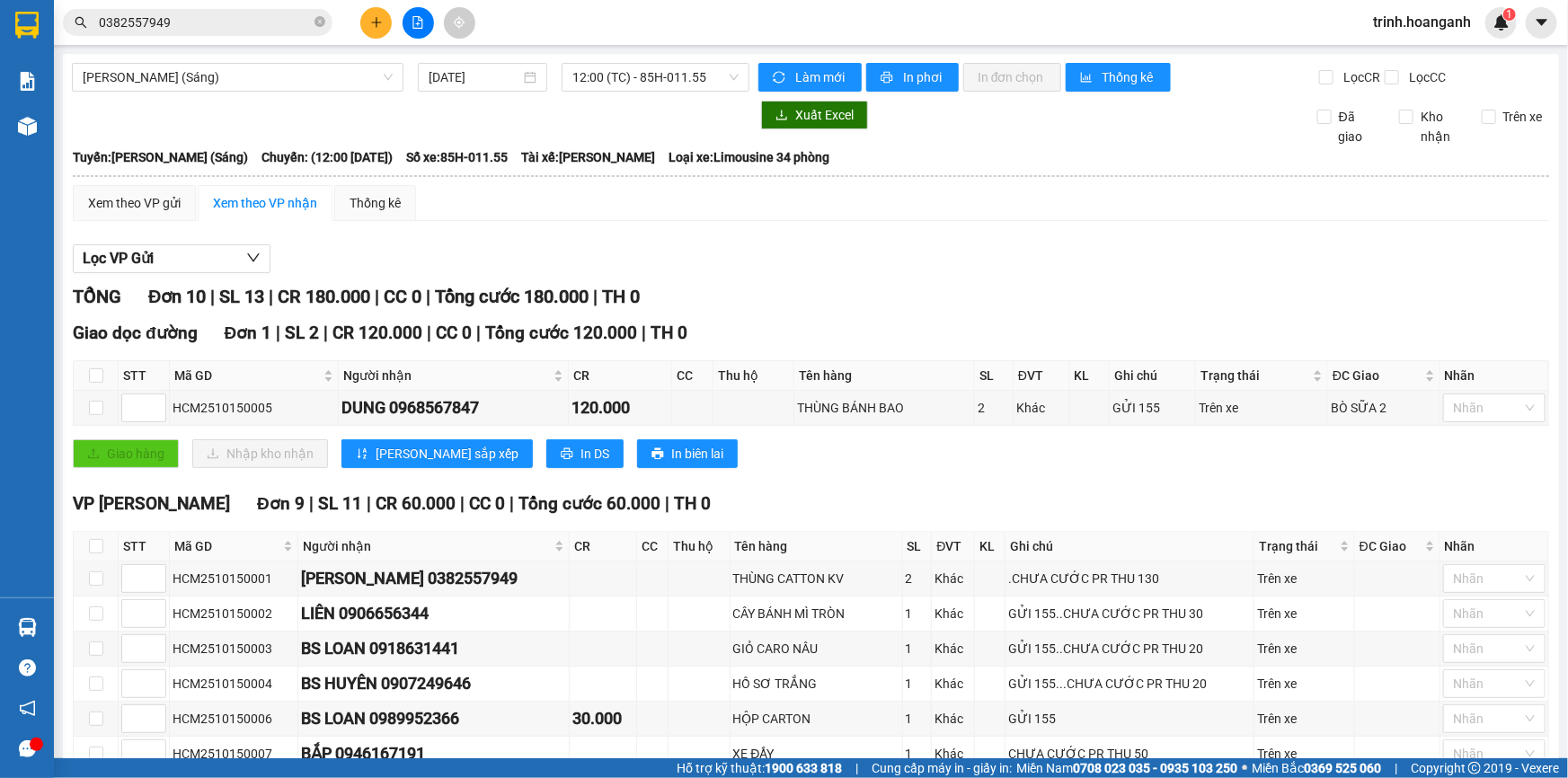
click at [977, 245] on div "Lọc VP Gửi" at bounding box center [810, 259] width 1476 height 29
